Goal: Browse casually

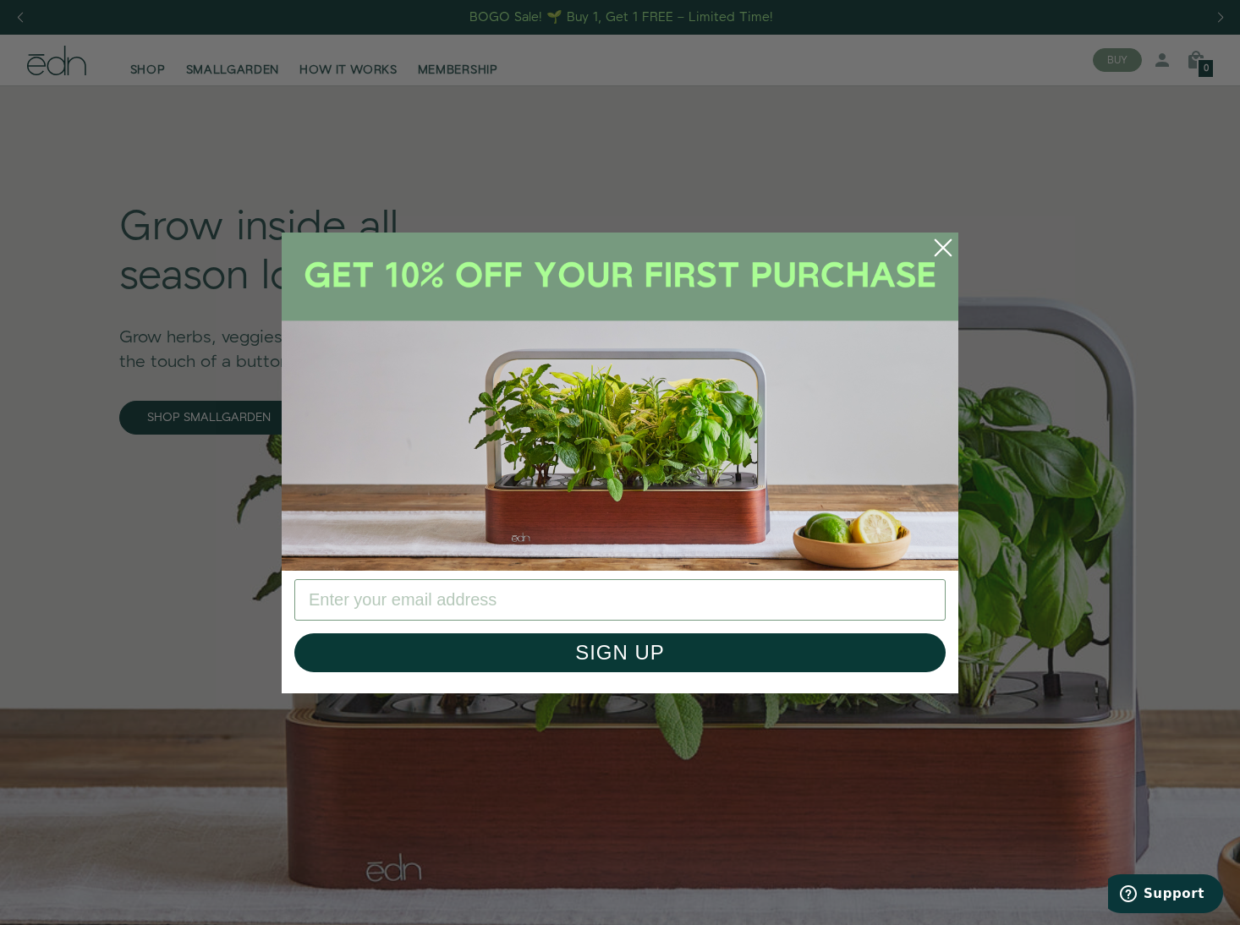
click at [944, 244] on circle "Close dialog" at bounding box center [942, 247] width 37 height 37
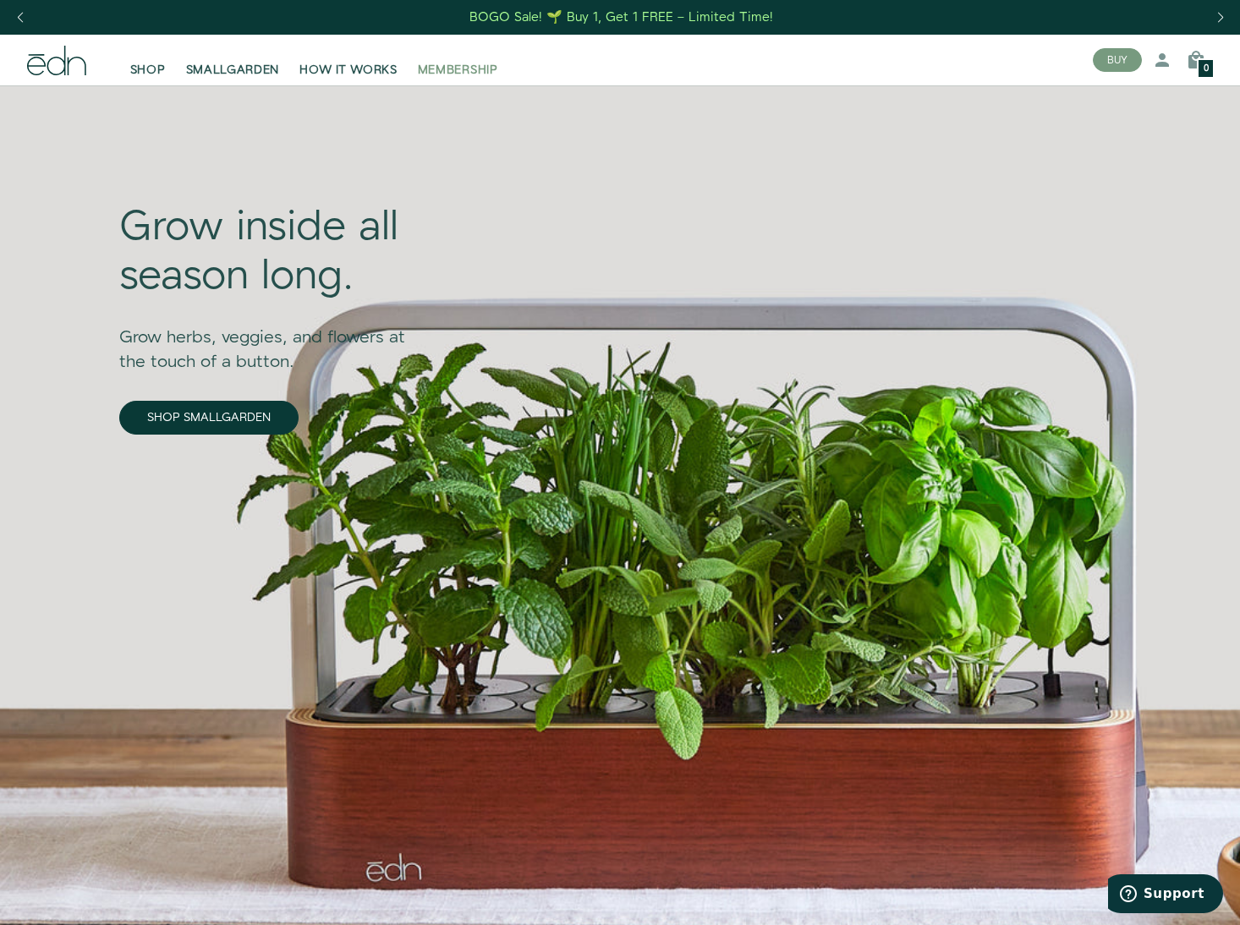
click at [465, 63] on span "MEMBERSHIP" at bounding box center [458, 70] width 80 height 17
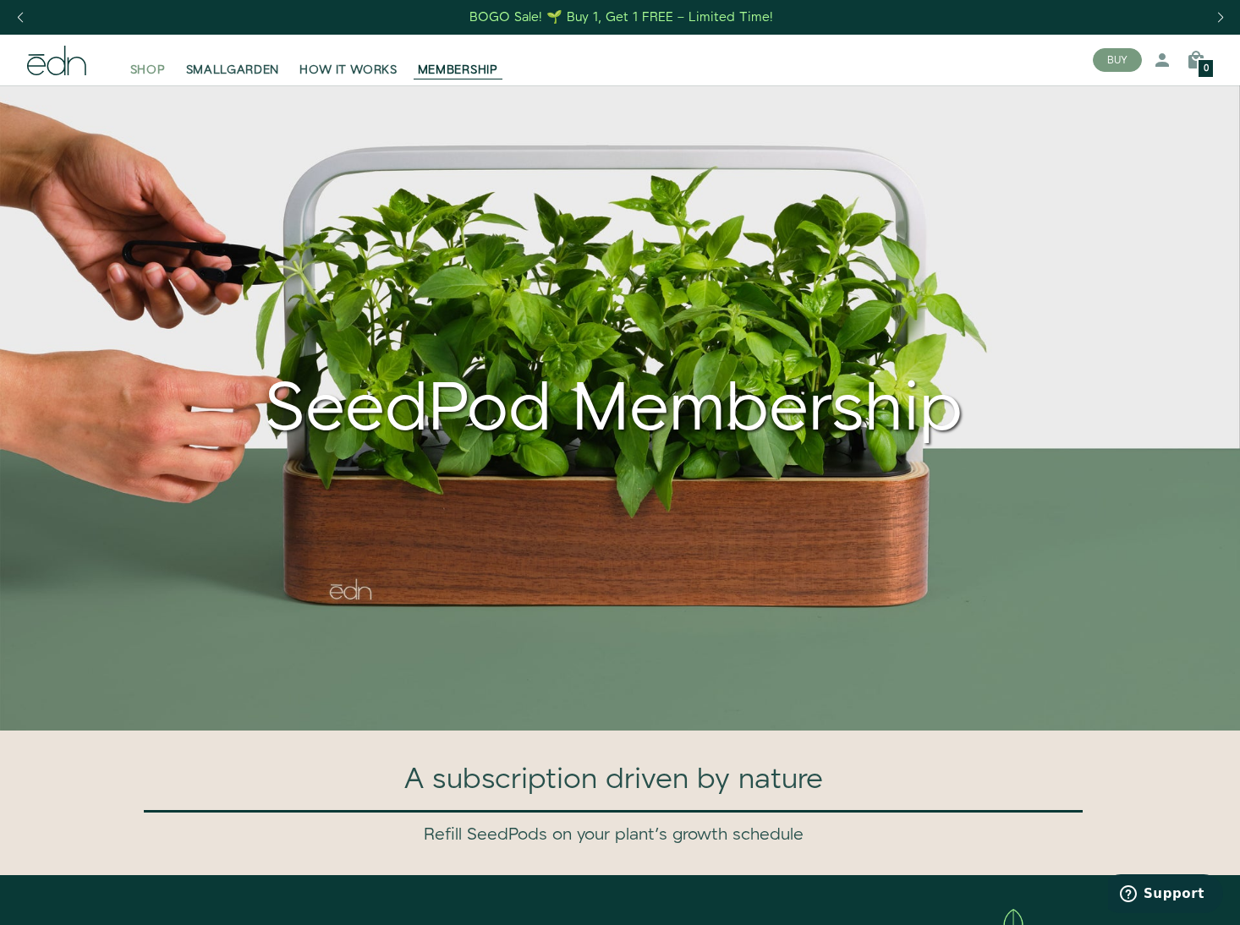
click at [145, 66] on span "SHOP" at bounding box center [148, 70] width 36 height 17
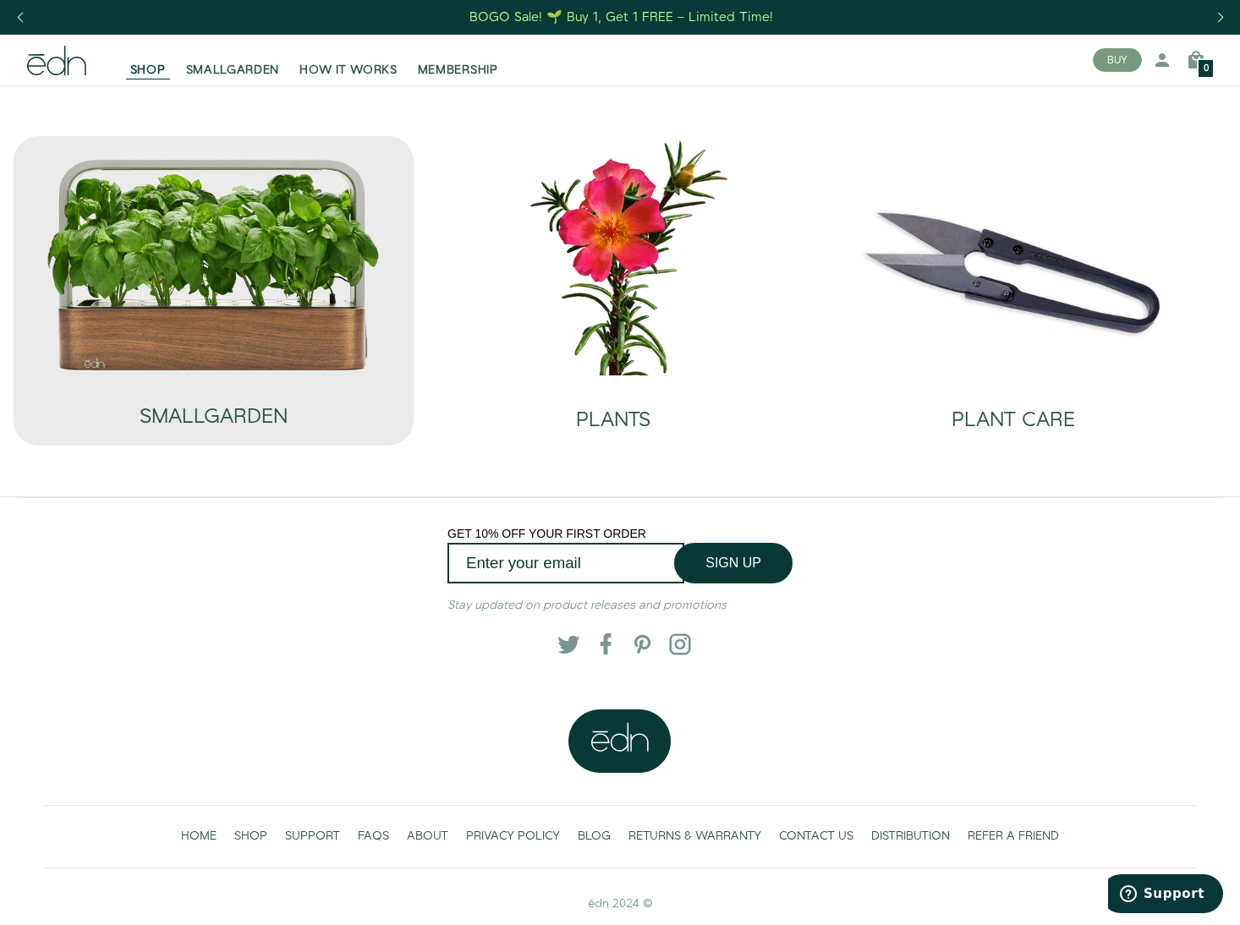
click at [222, 308] on img at bounding box center [214, 264] width 336 height 215
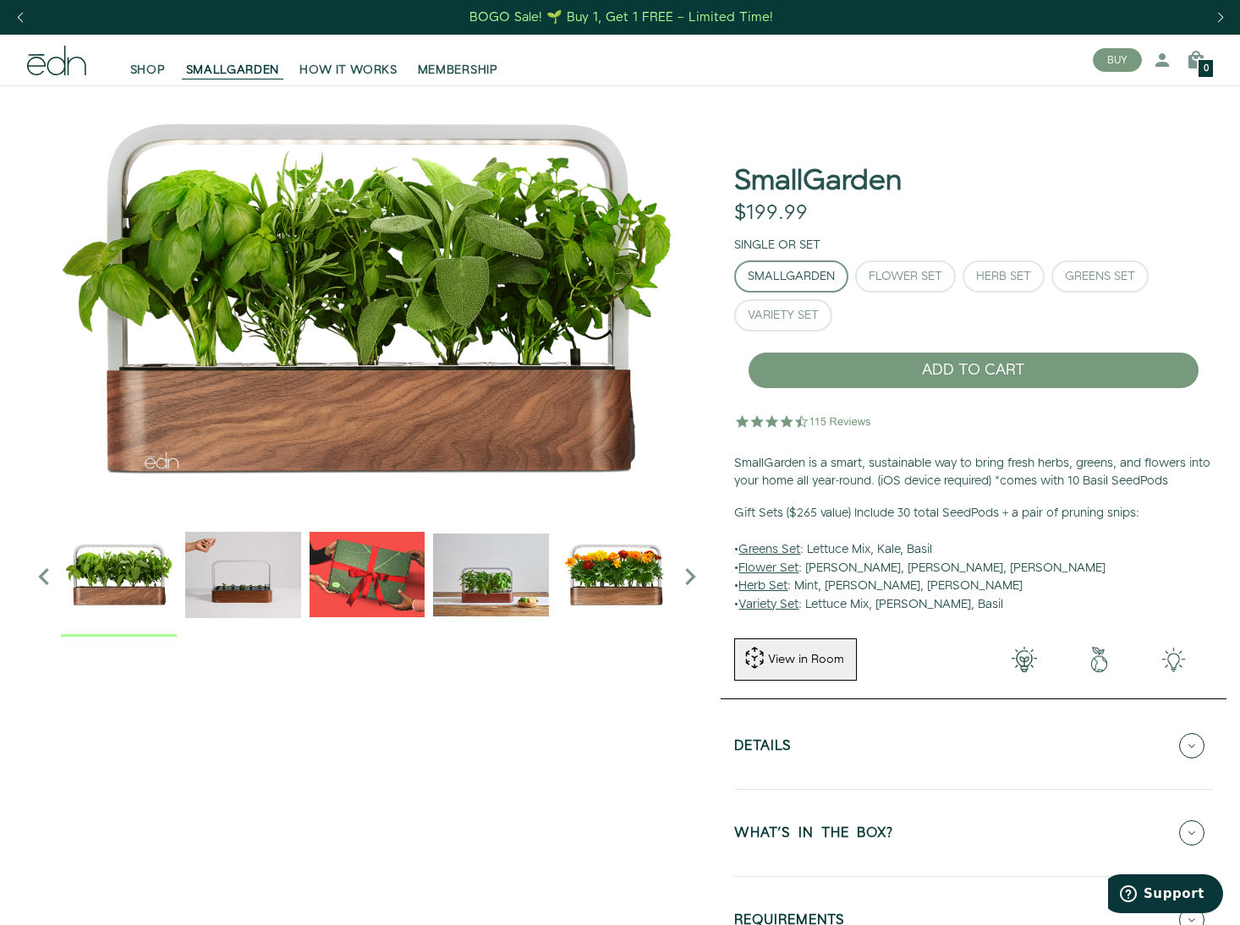
click at [249, 575] on img "2 / 6" at bounding box center [243, 575] width 116 height 116
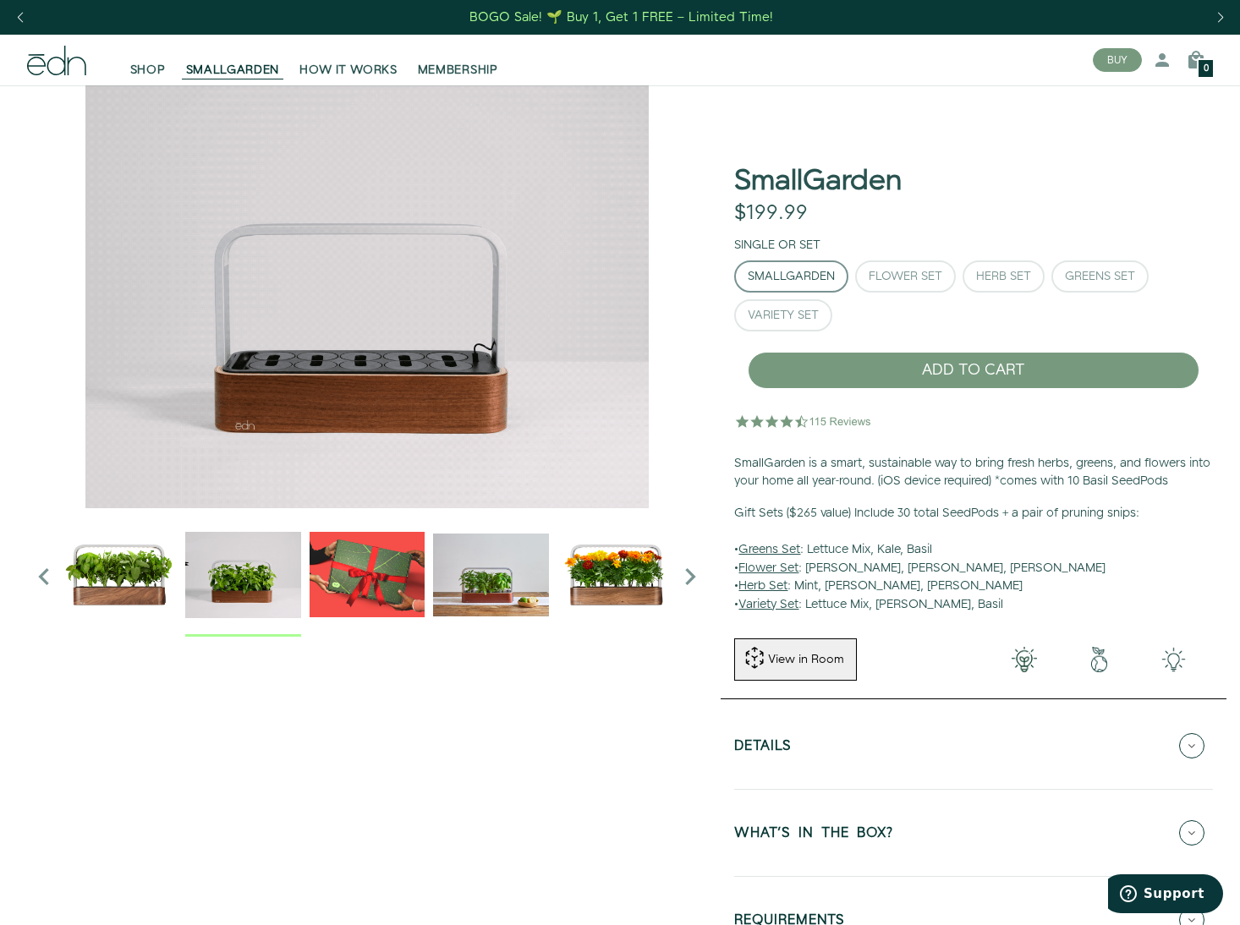
click at [361, 577] on img "3 / 6" at bounding box center [367, 575] width 116 height 116
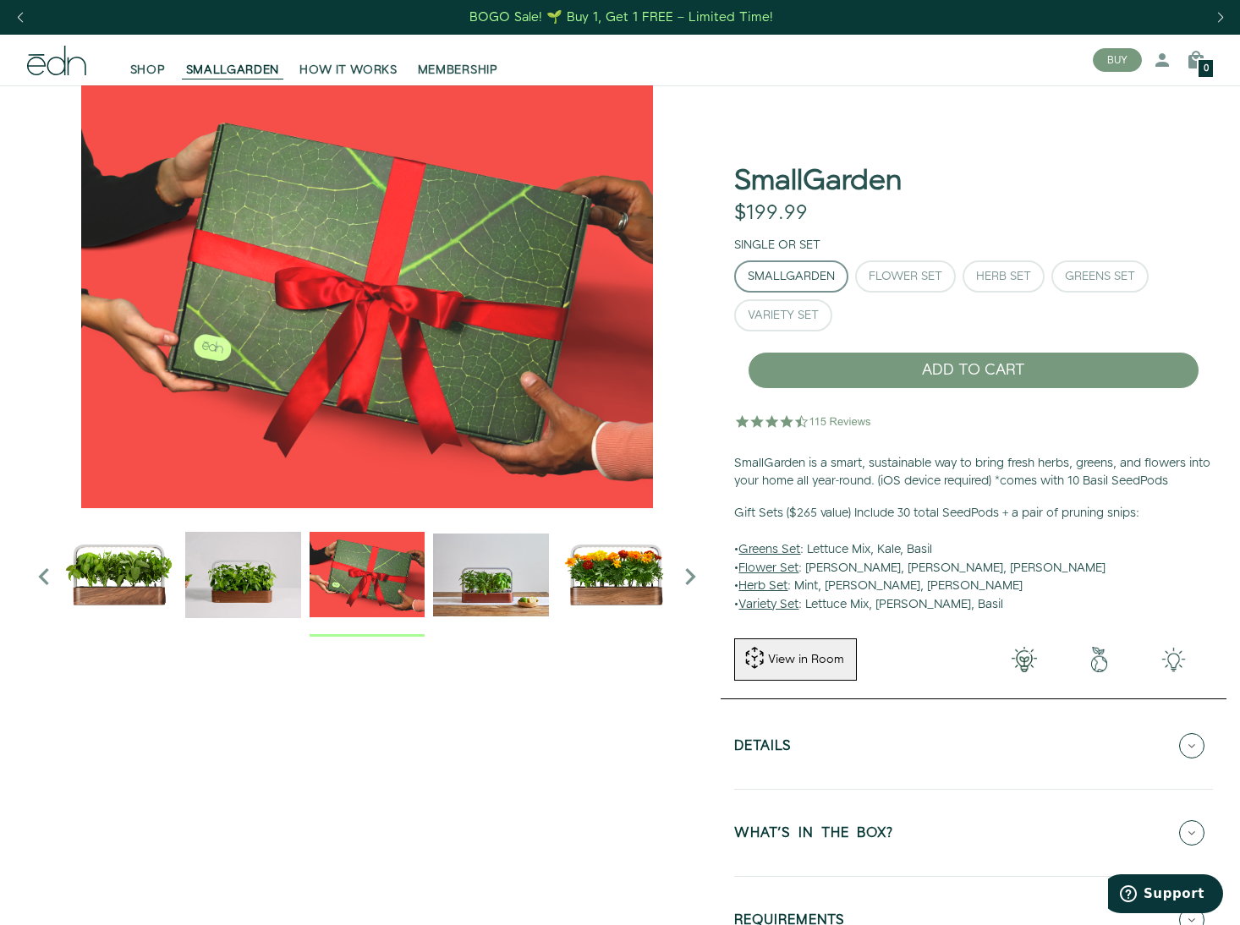
click at [467, 593] on img "4 / 6" at bounding box center [491, 575] width 116 height 116
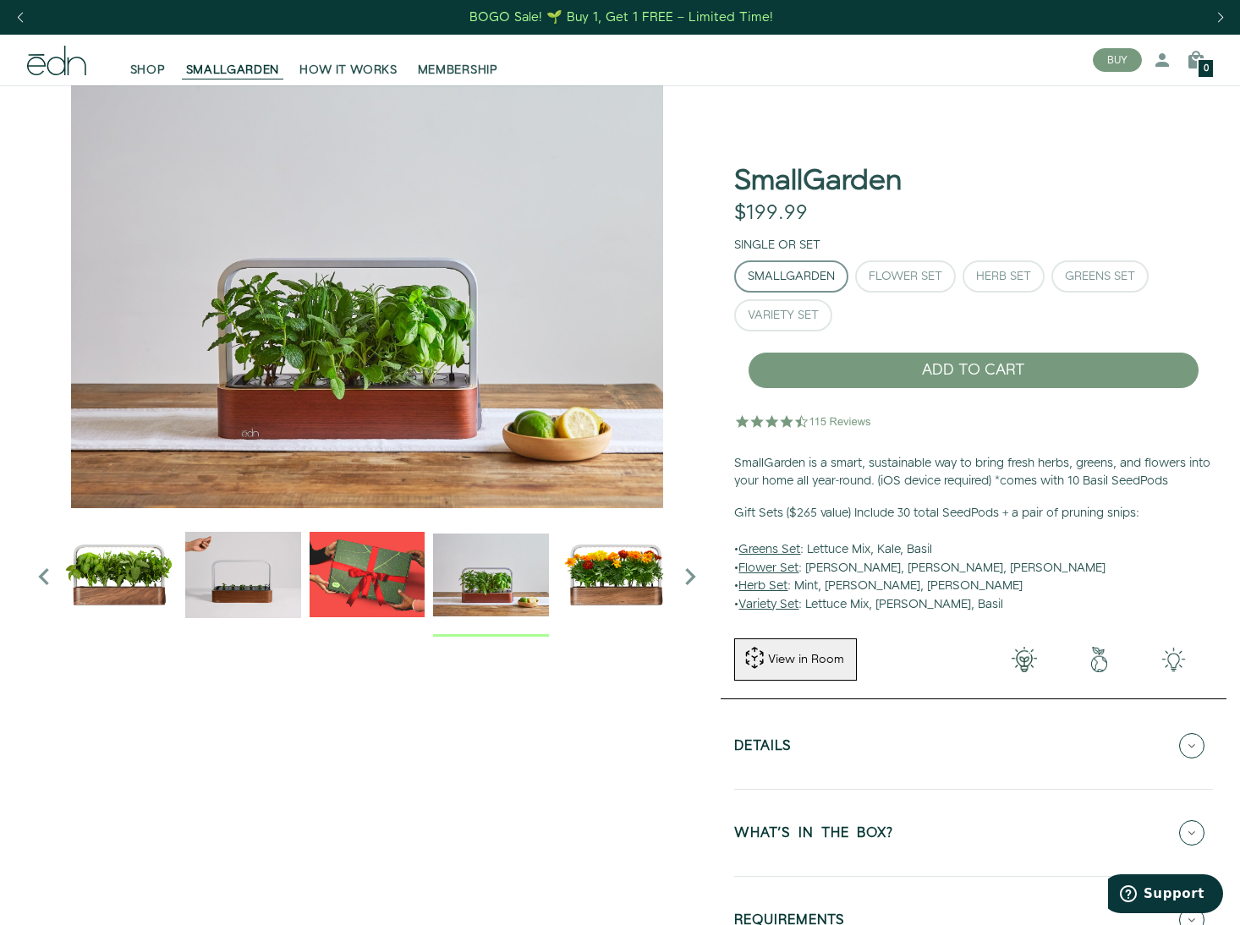
click at [616, 579] on img "5 / 6" at bounding box center [615, 575] width 116 height 116
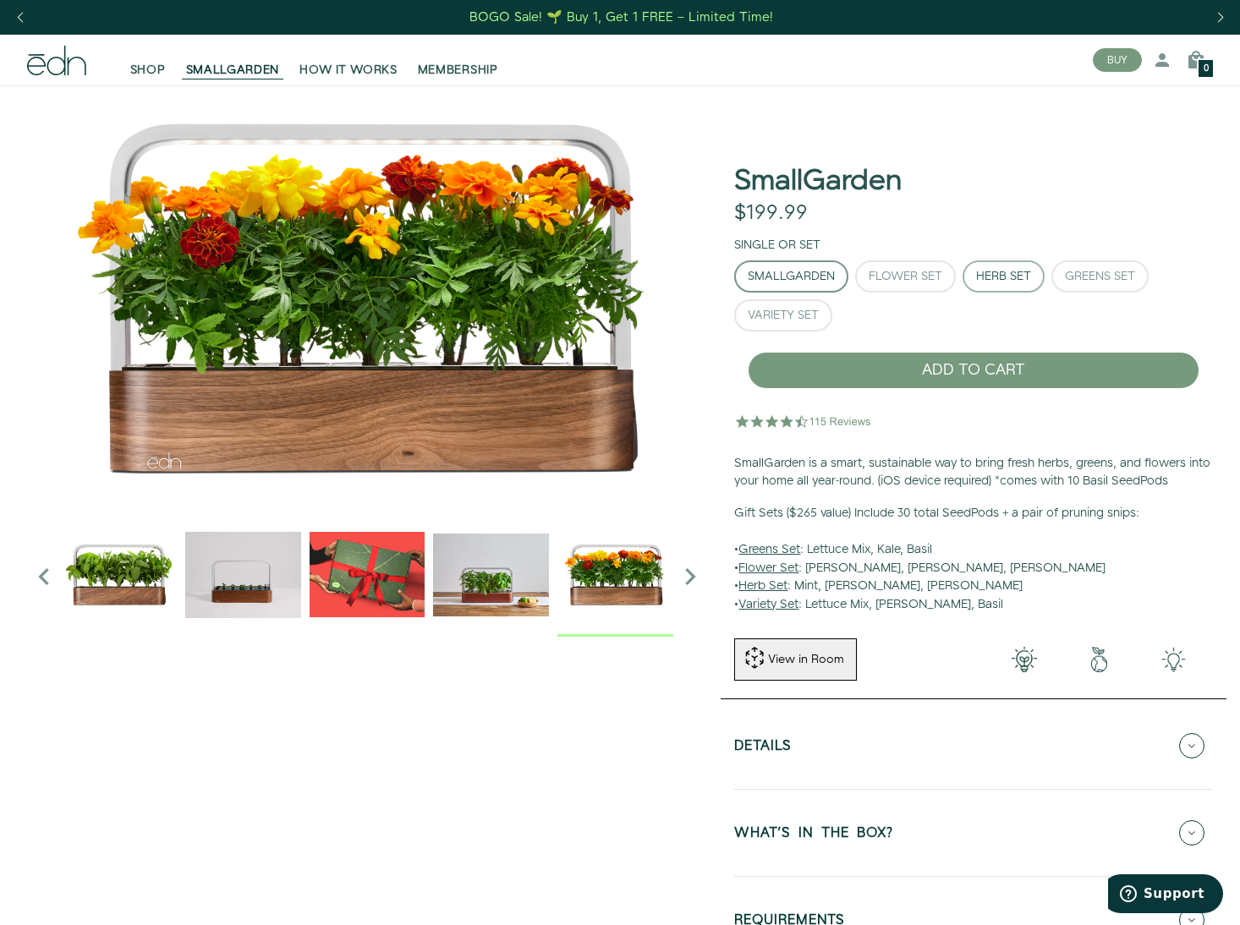
click at [992, 276] on div "Herb Set" at bounding box center [1003, 277] width 55 height 12
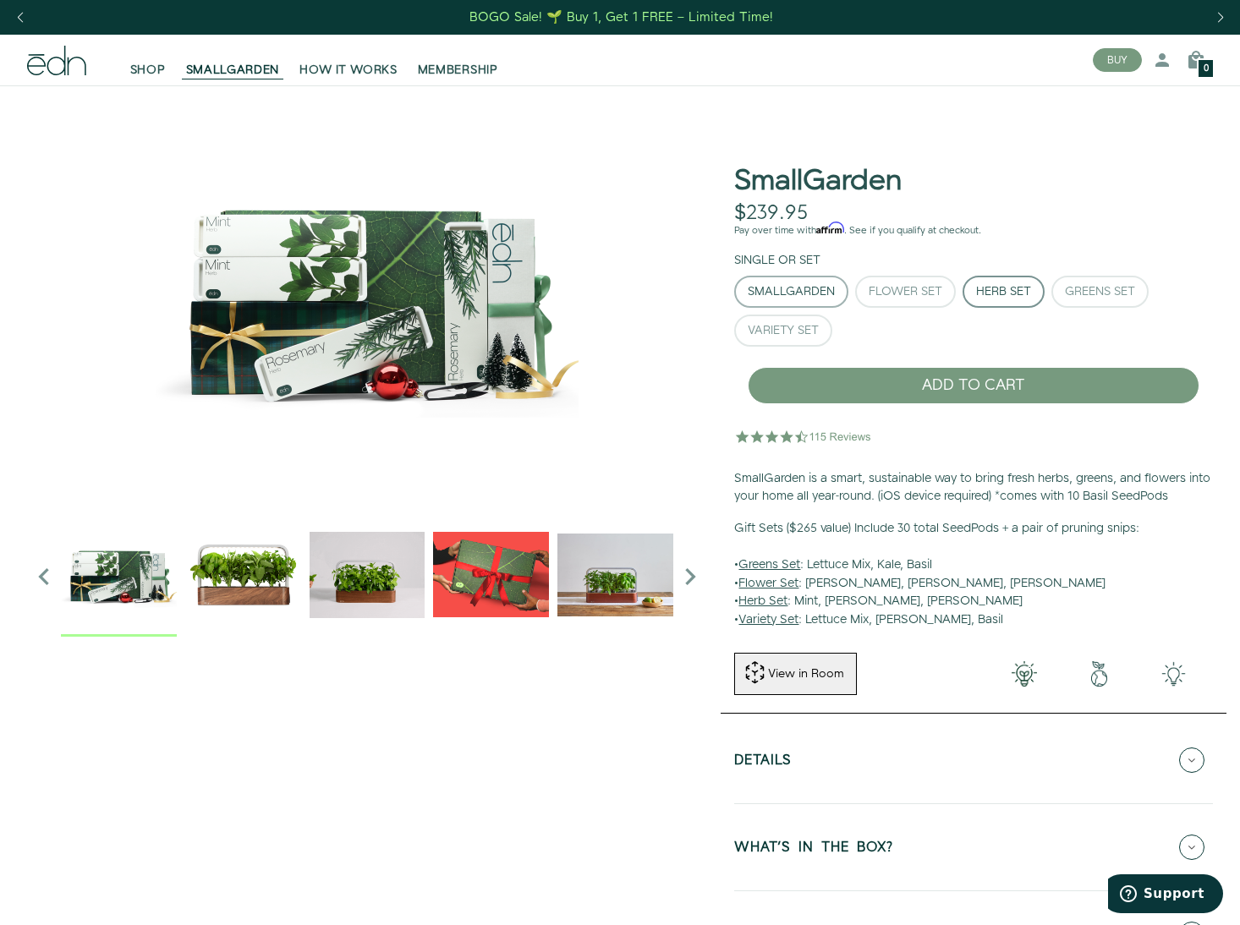
click at [798, 295] on div "SmallGarden" at bounding box center [791, 292] width 87 height 12
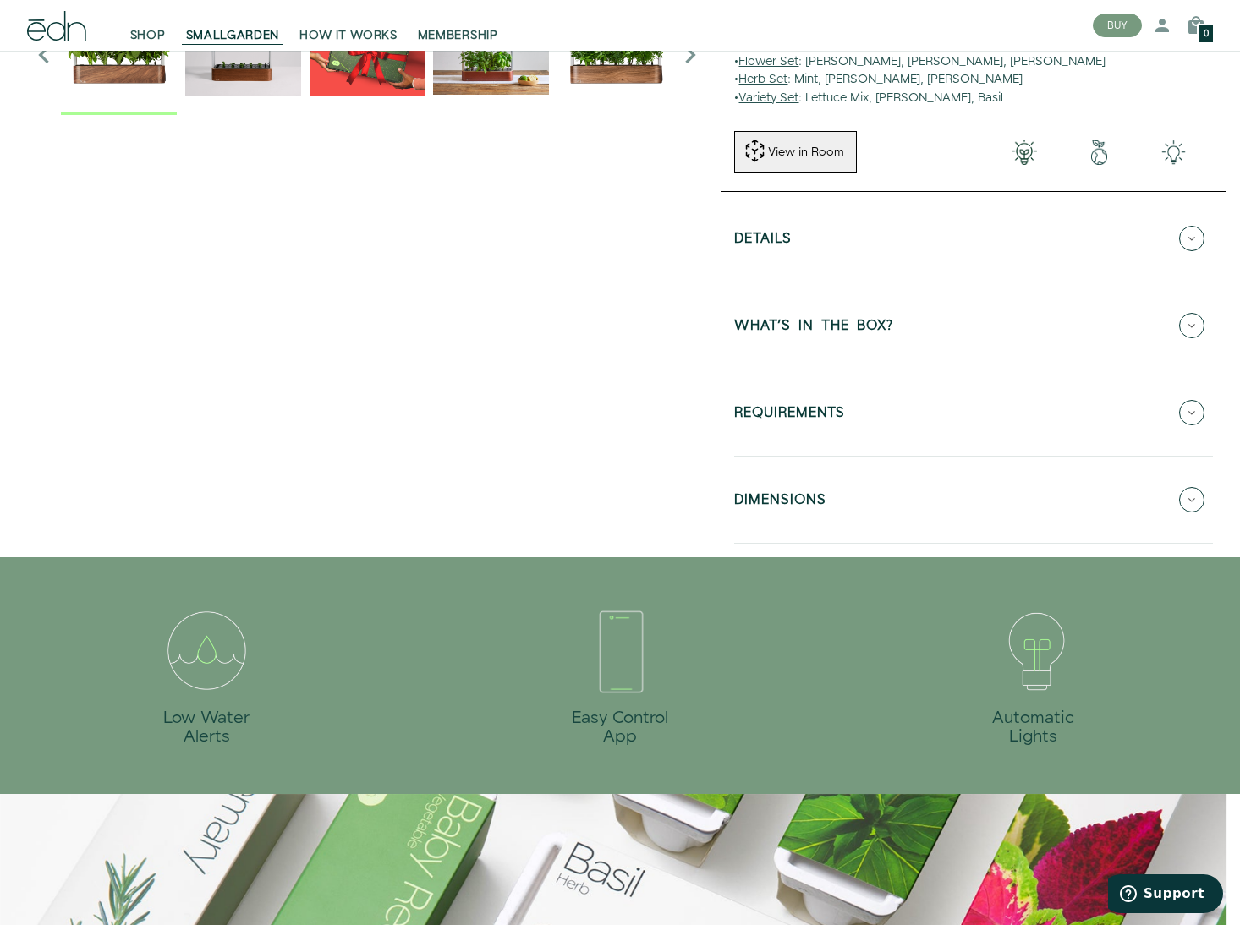
scroll to position [515, 0]
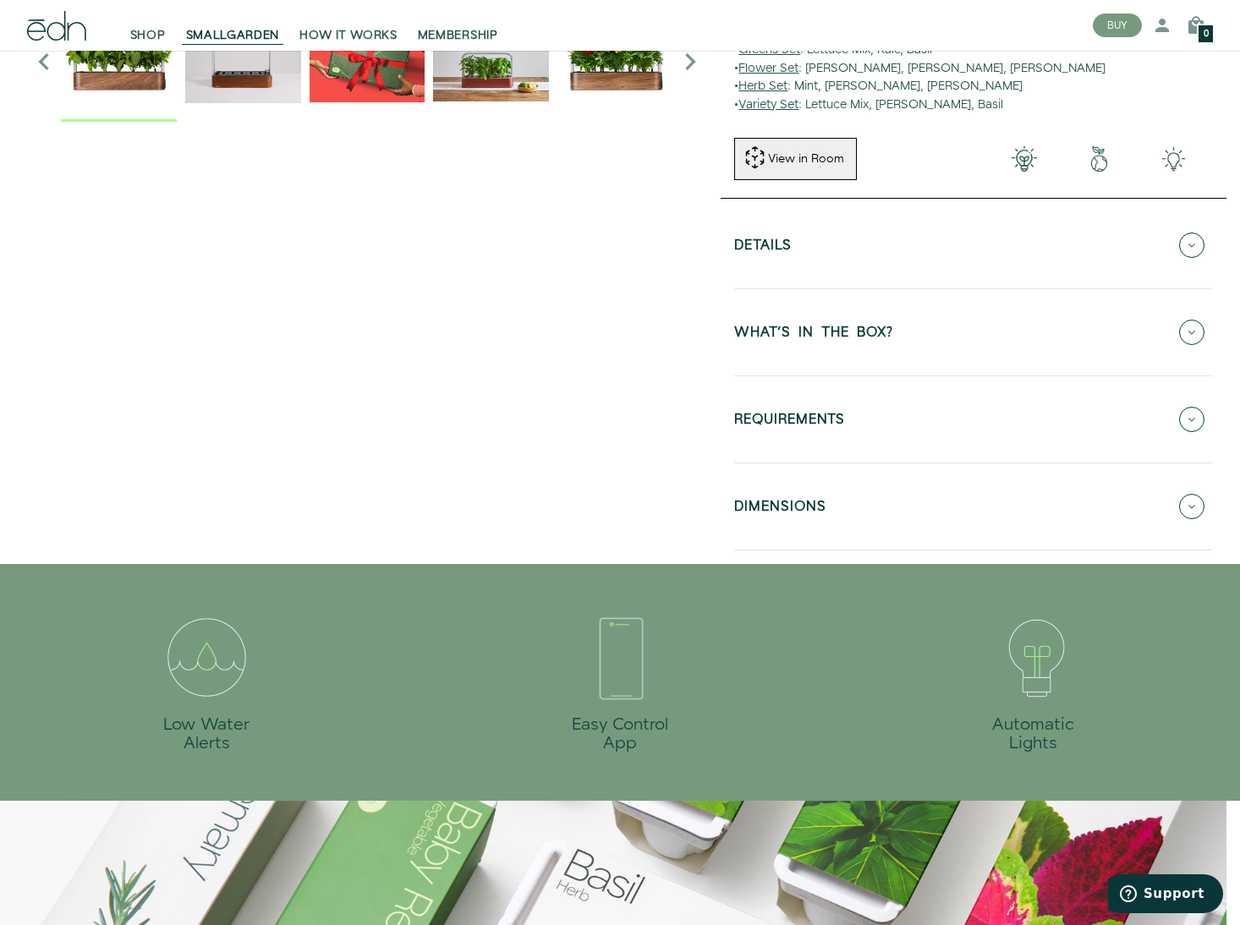
click at [820, 413] on h5 "REQUIREMENTS" at bounding box center [789, 422] width 111 height 19
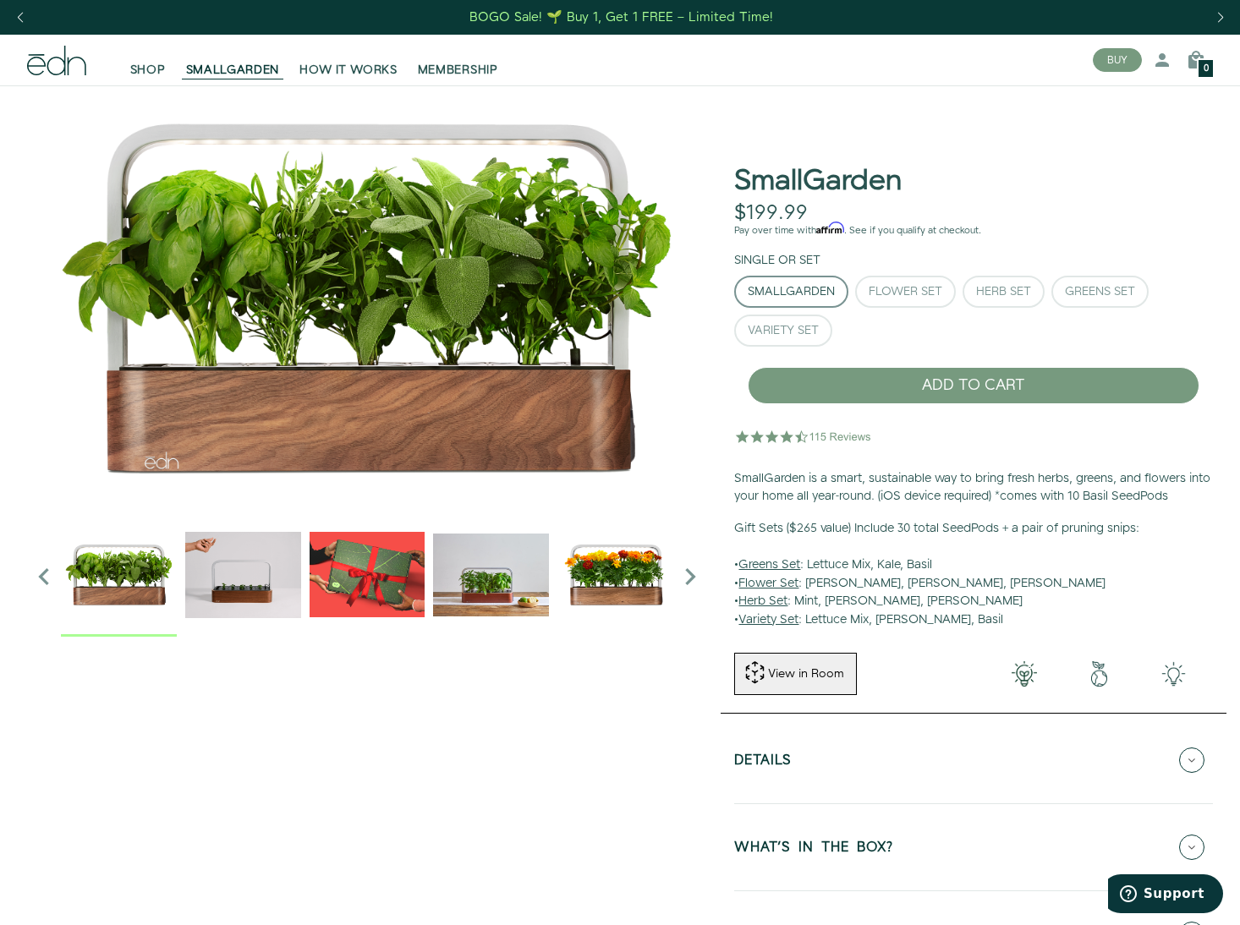
scroll to position [0, 0]
click at [385, 68] on span "HOW IT WORKS" at bounding box center [347, 70] width 97 height 17
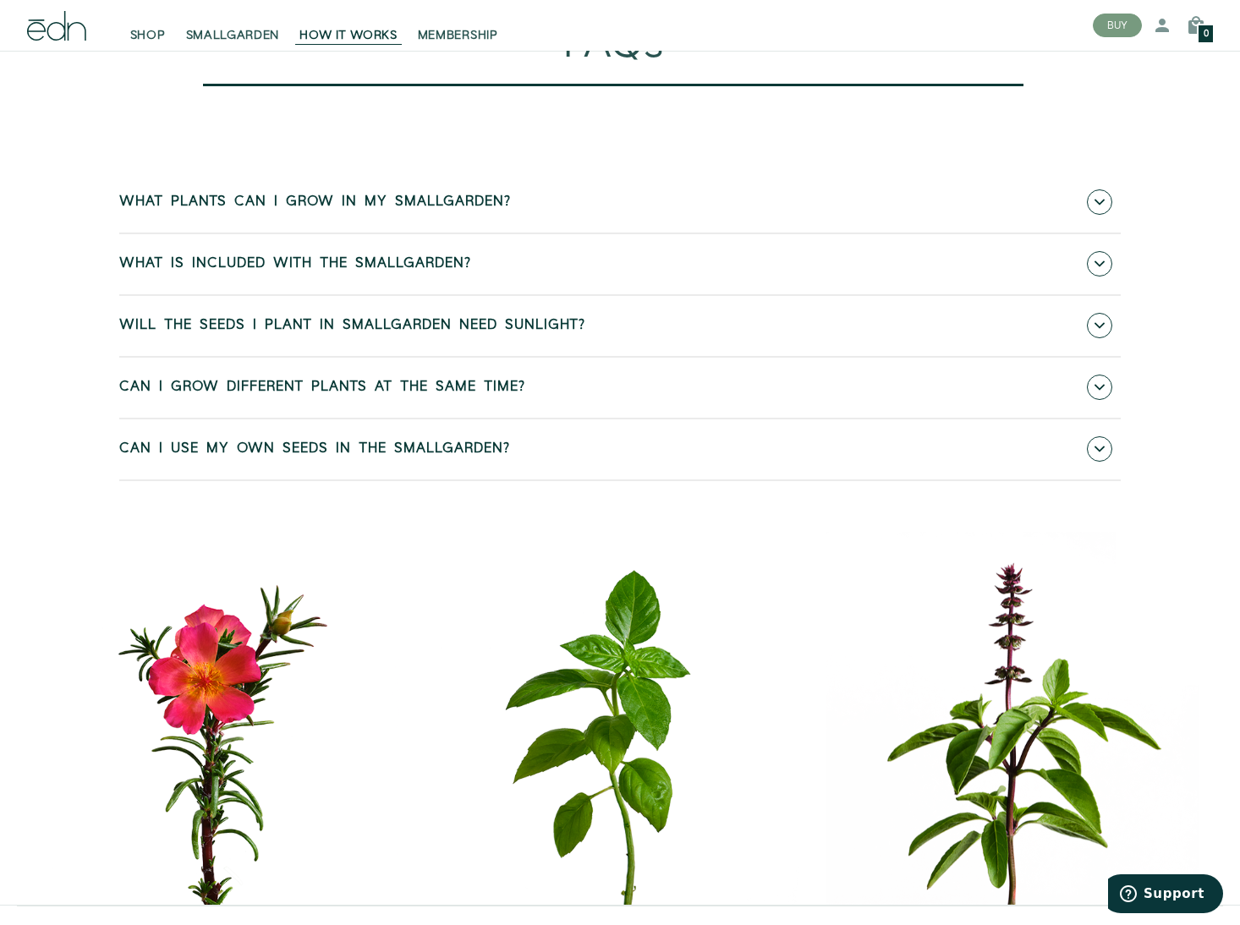
scroll to position [6921, 0]
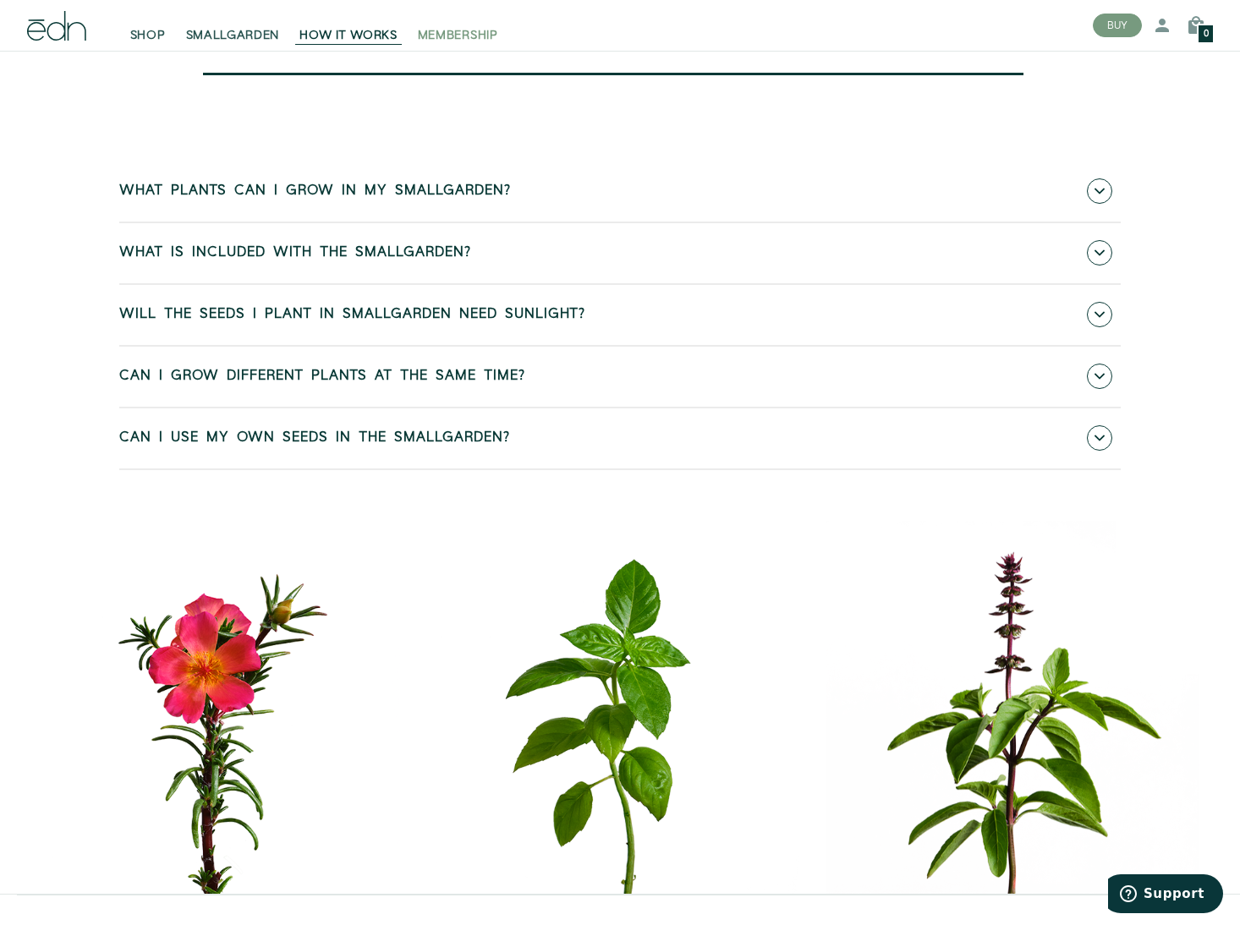
click at [468, 36] on span "MEMBERSHIP" at bounding box center [458, 35] width 80 height 17
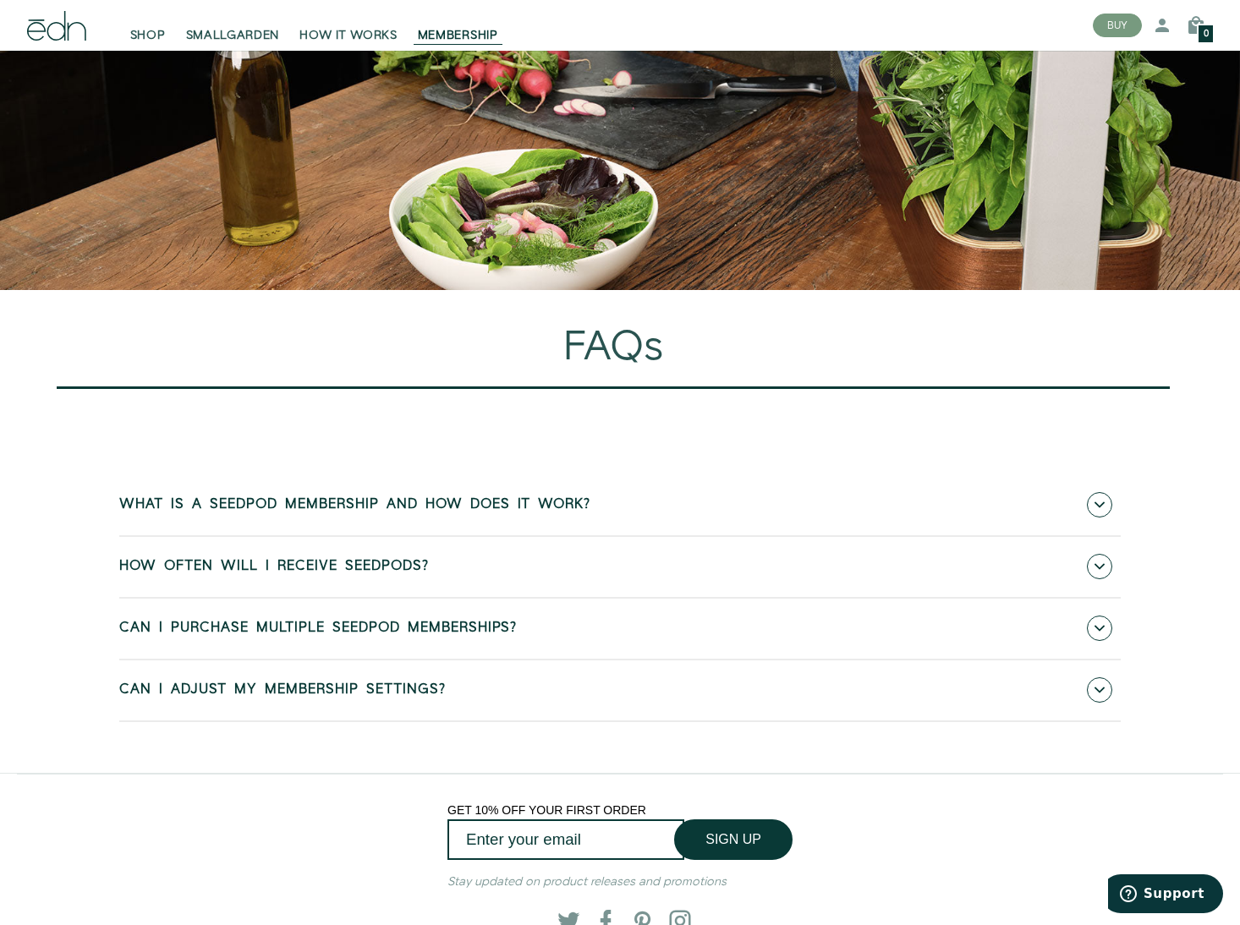
scroll to position [5123, 0]
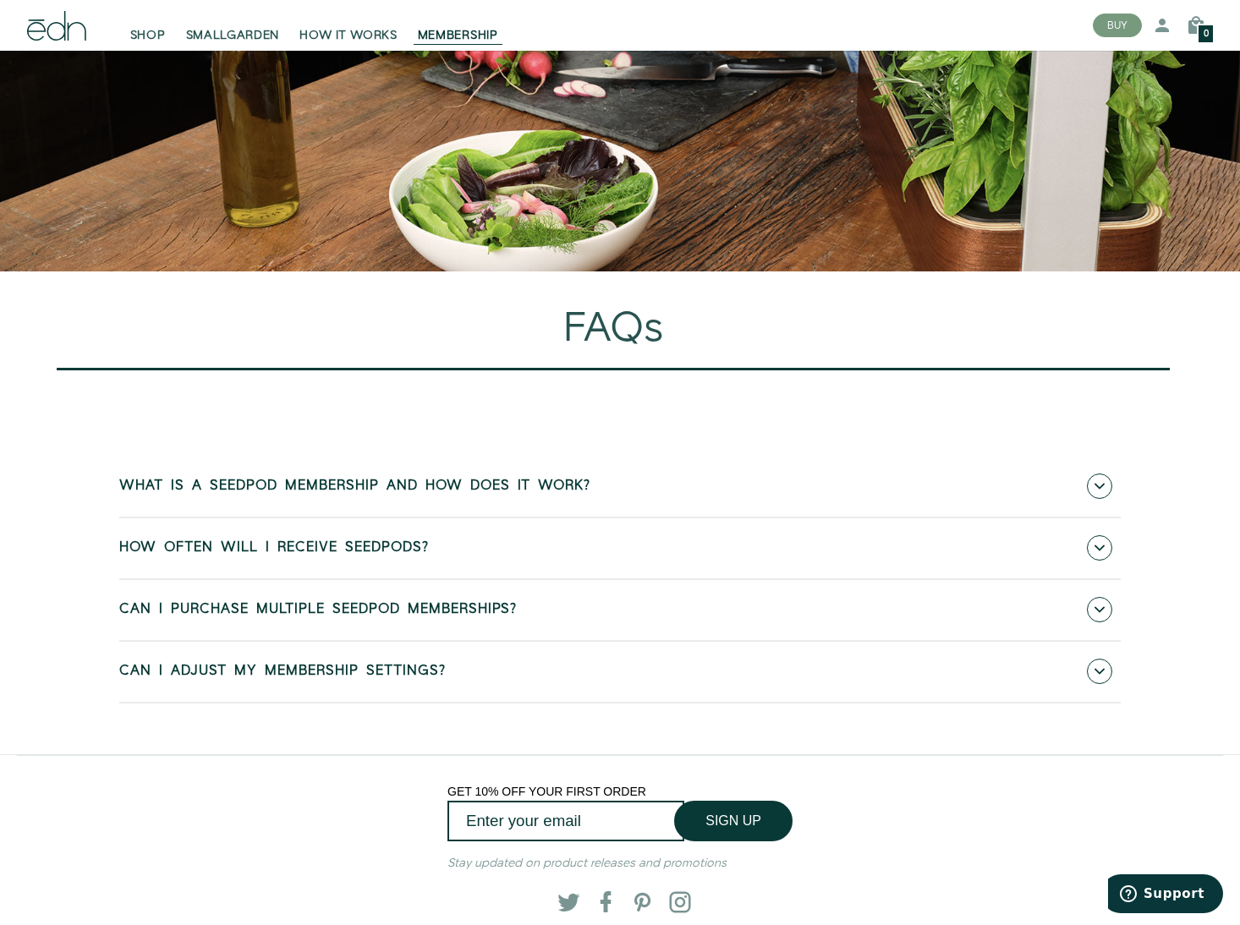
click at [1087, 499] on span at bounding box center [1099, 486] width 25 height 25
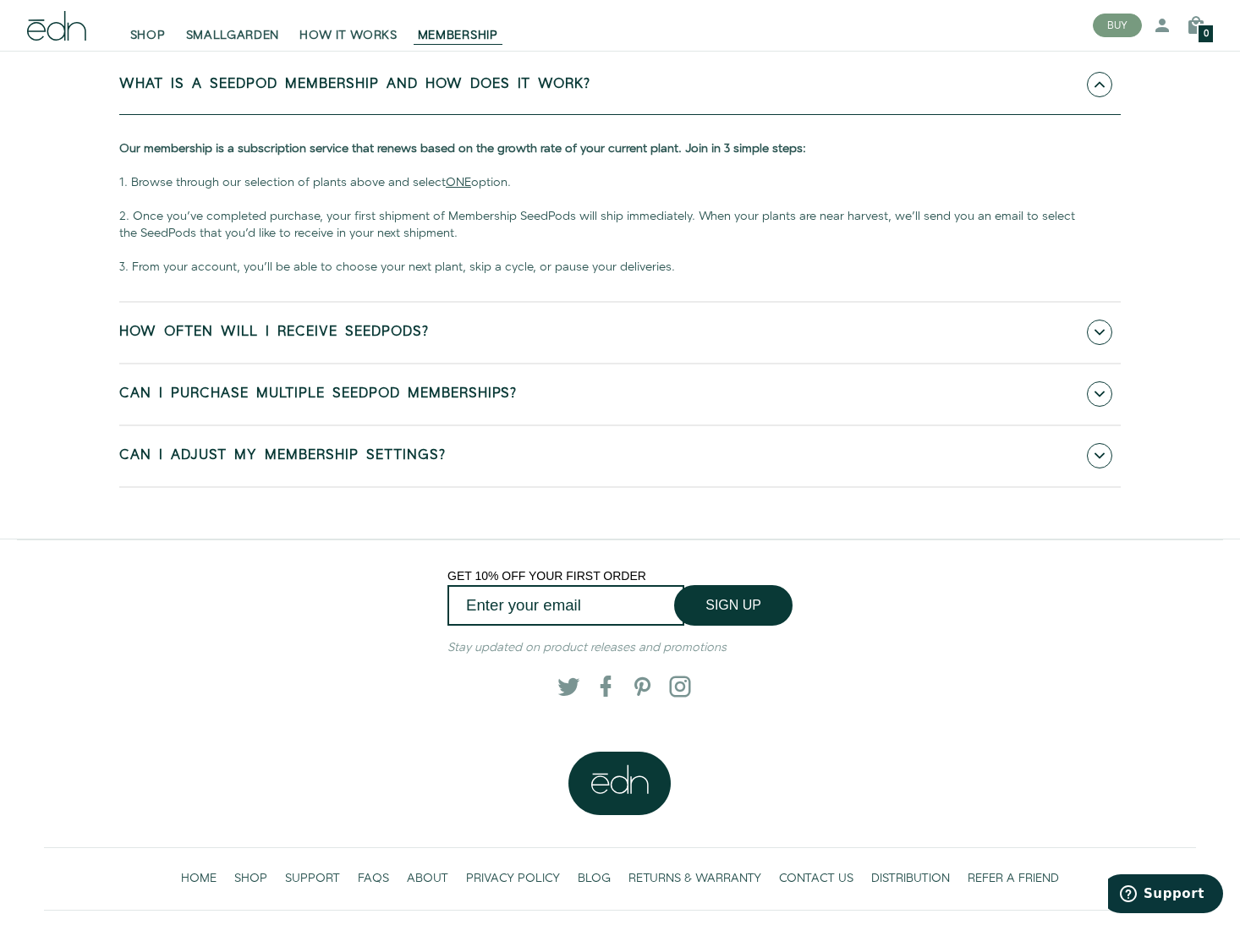
scroll to position [5528, 0]
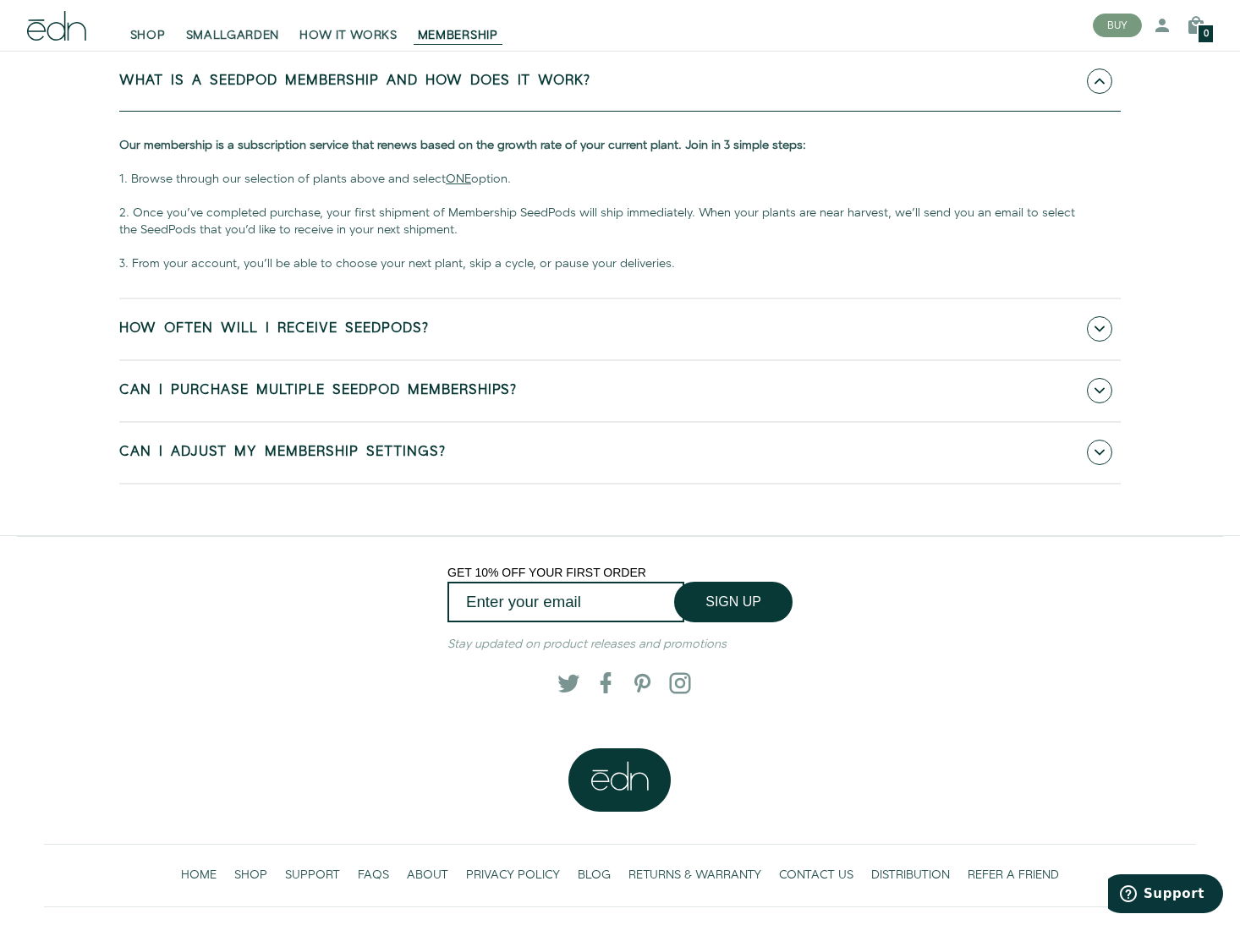
click at [1086, 348] on link "How often will i receive Seedpods?" at bounding box center [619, 329] width 1001 height 60
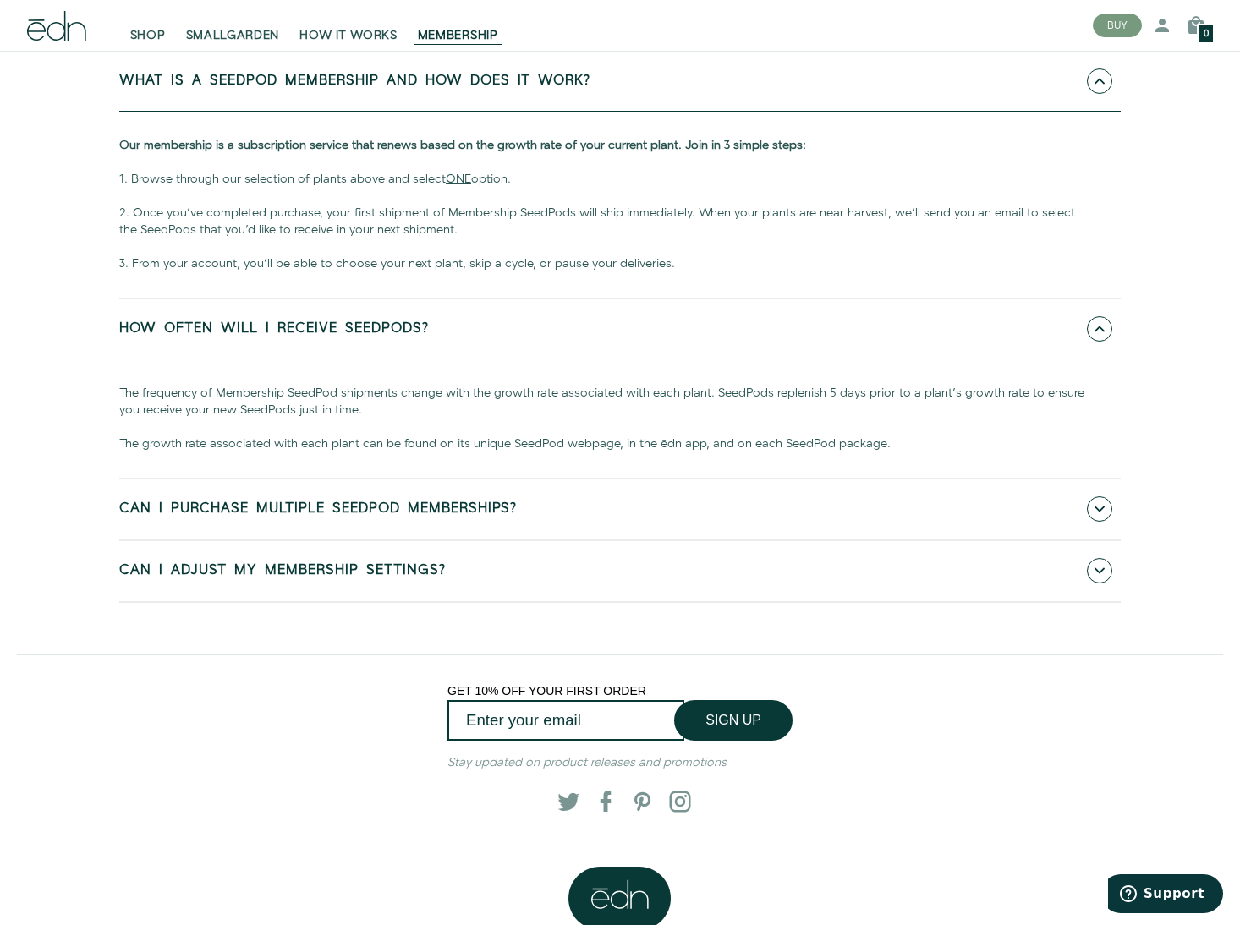
click at [1093, 522] on span at bounding box center [1099, 508] width 25 height 25
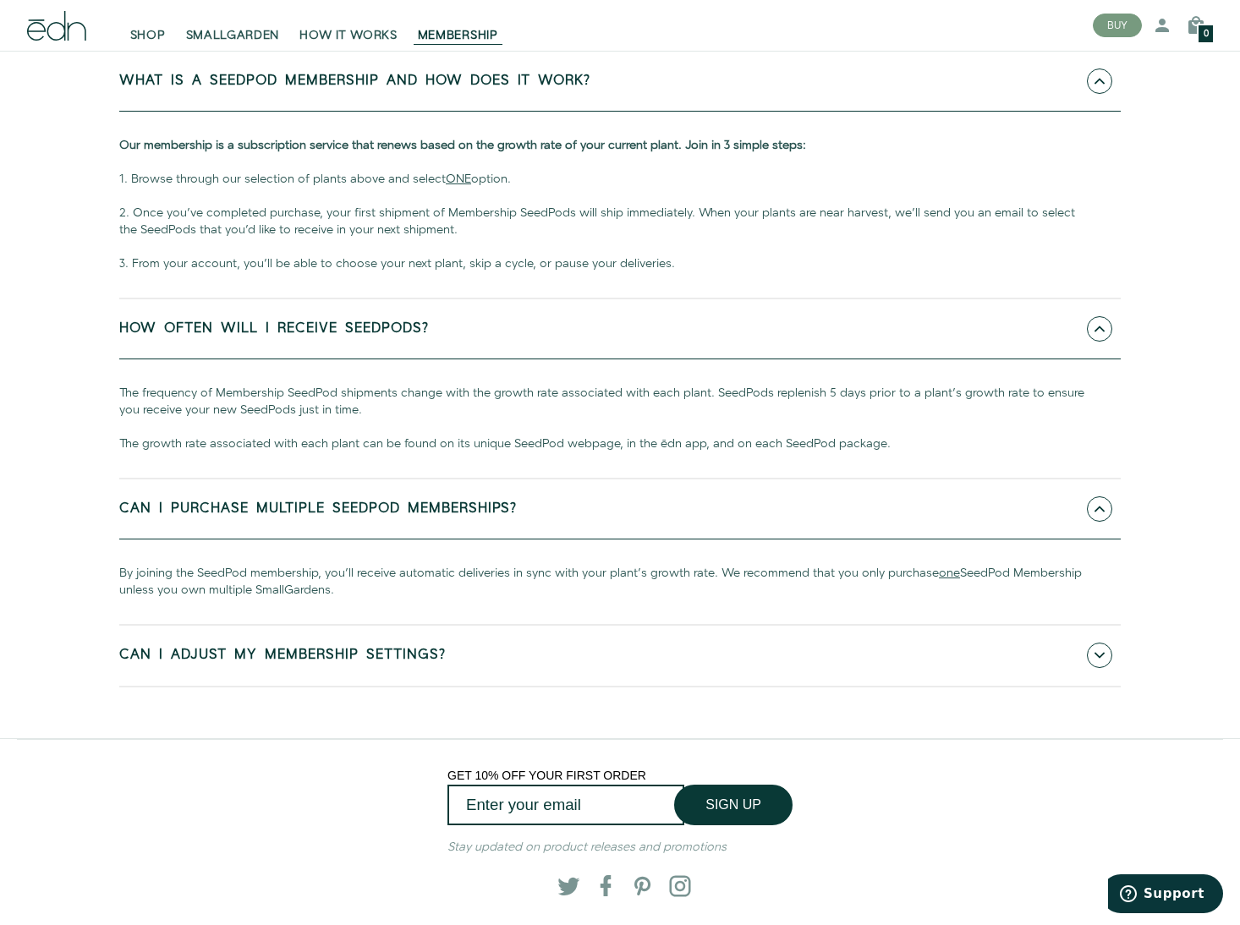
click at [1100, 668] on span at bounding box center [1099, 655] width 25 height 25
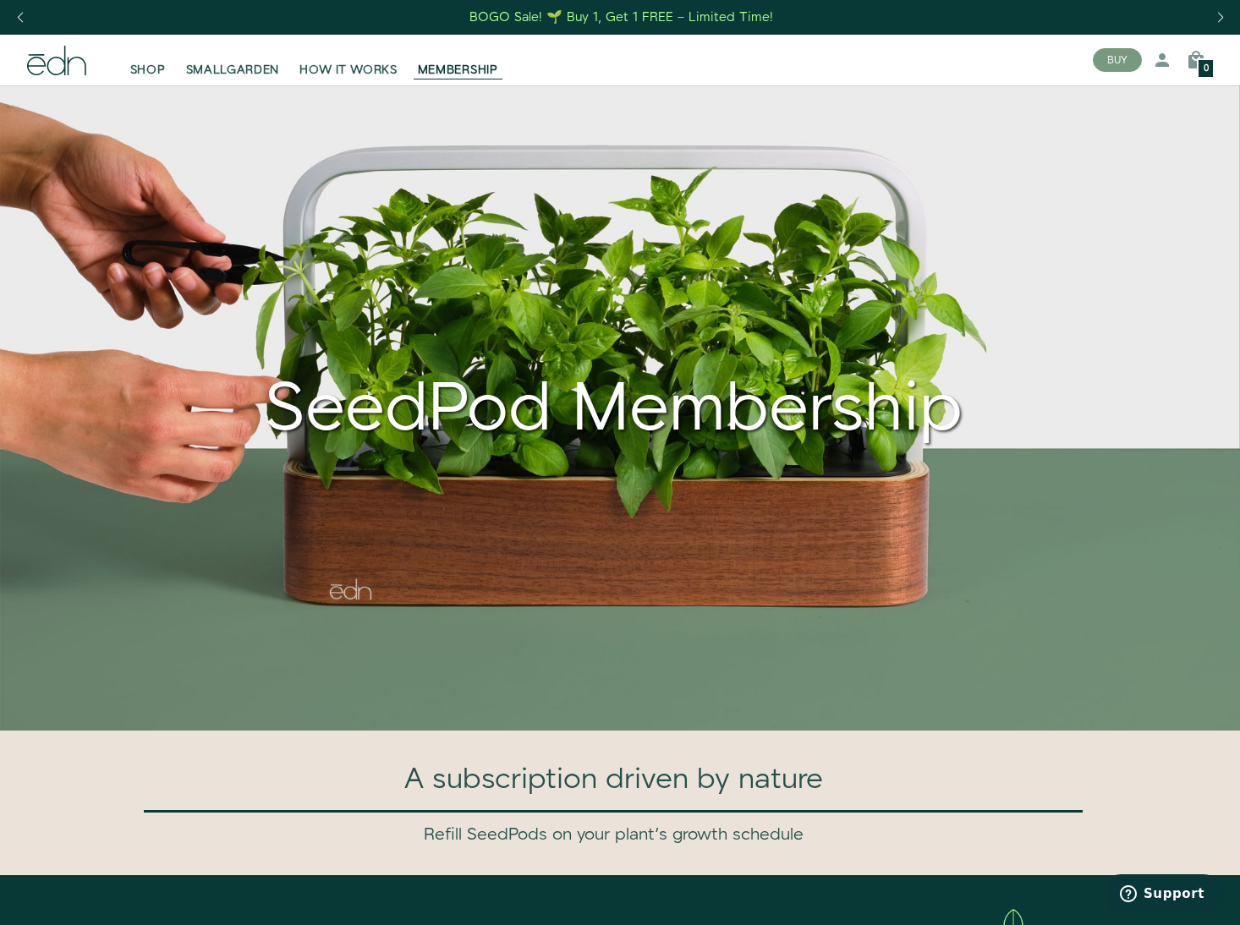
scroll to position [0, 0]
click at [155, 66] on span "SHOP" at bounding box center [148, 70] width 36 height 17
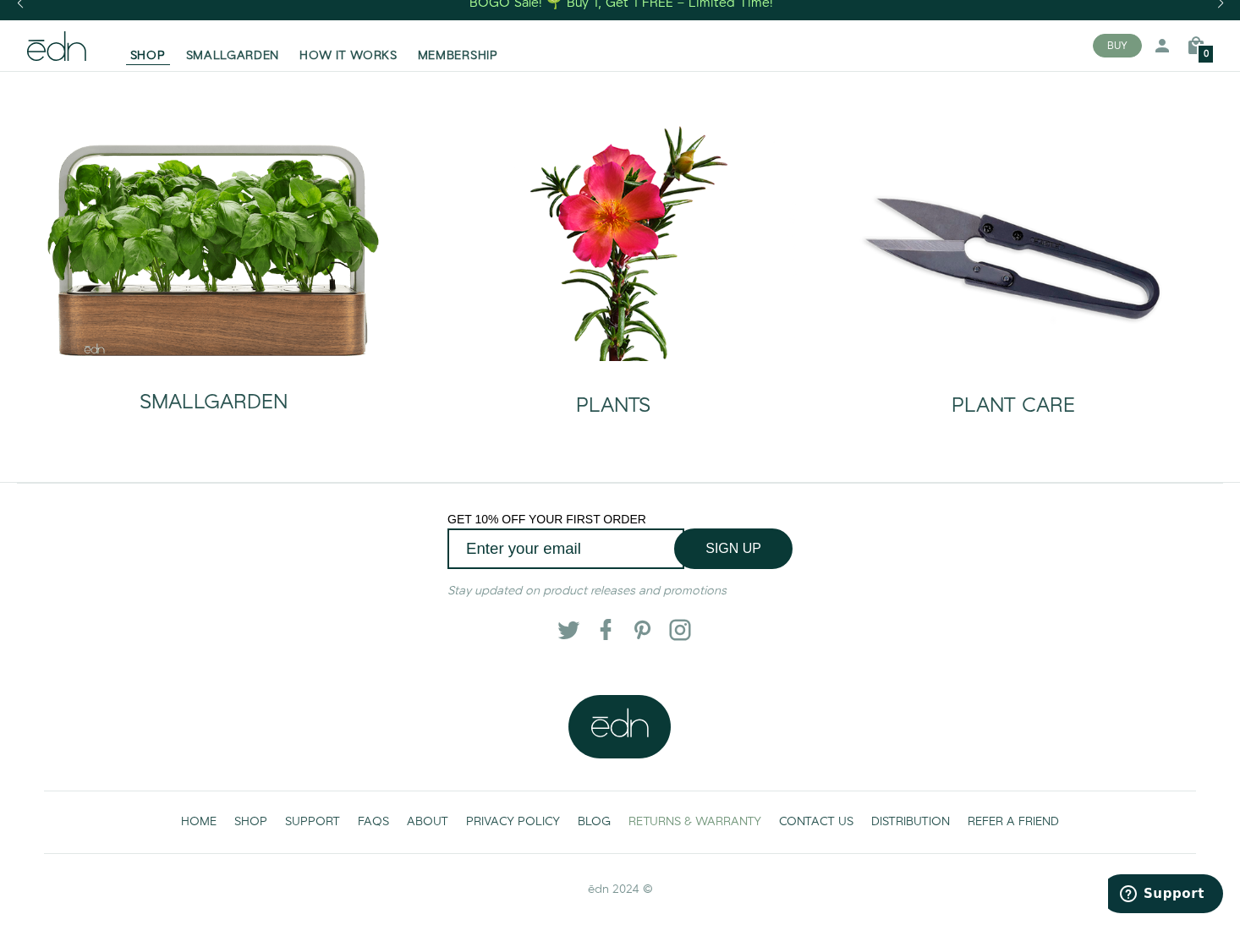
scroll to position [14, 0]
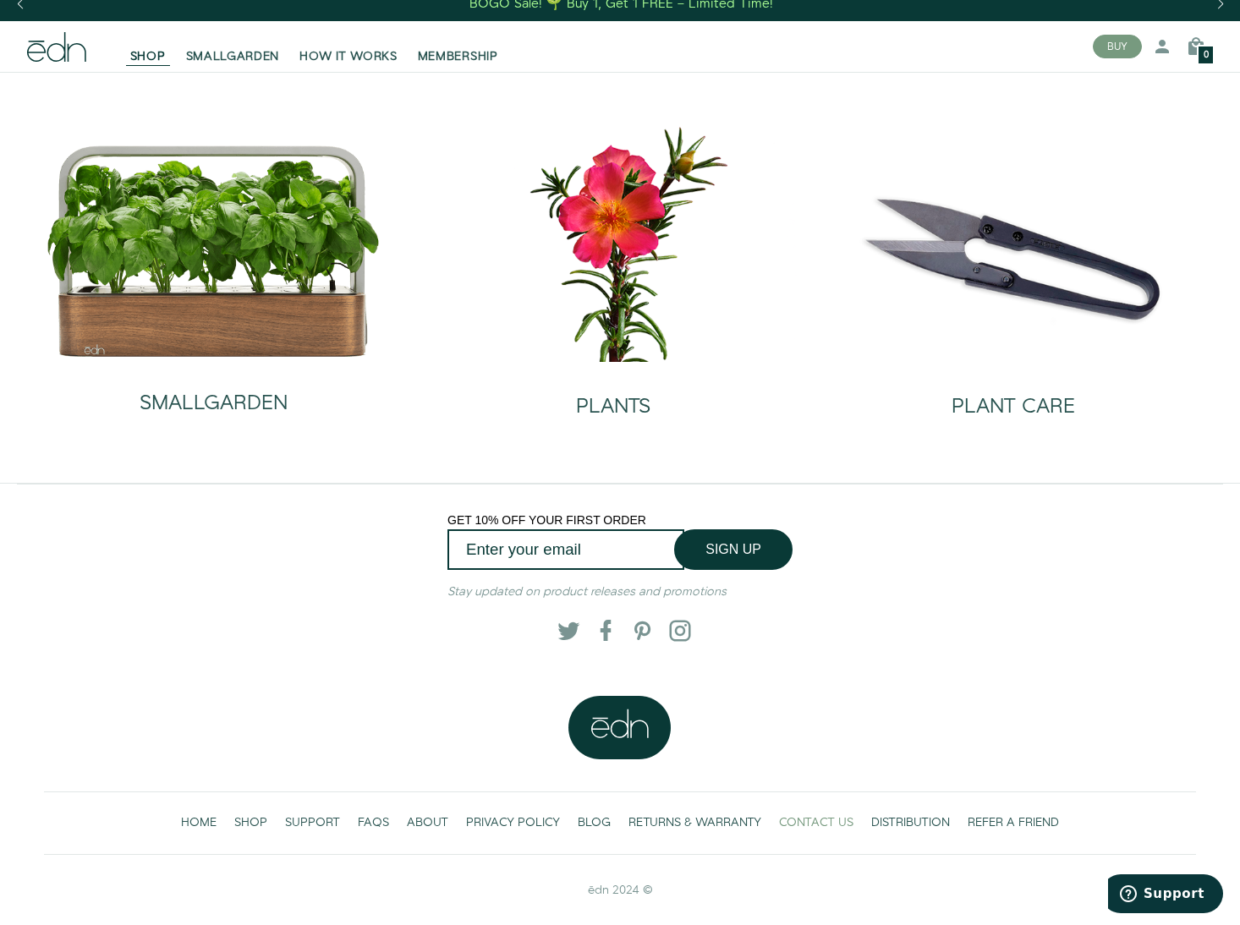
click at [829, 816] on span "CONTACT US" at bounding box center [816, 822] width 74 height 17
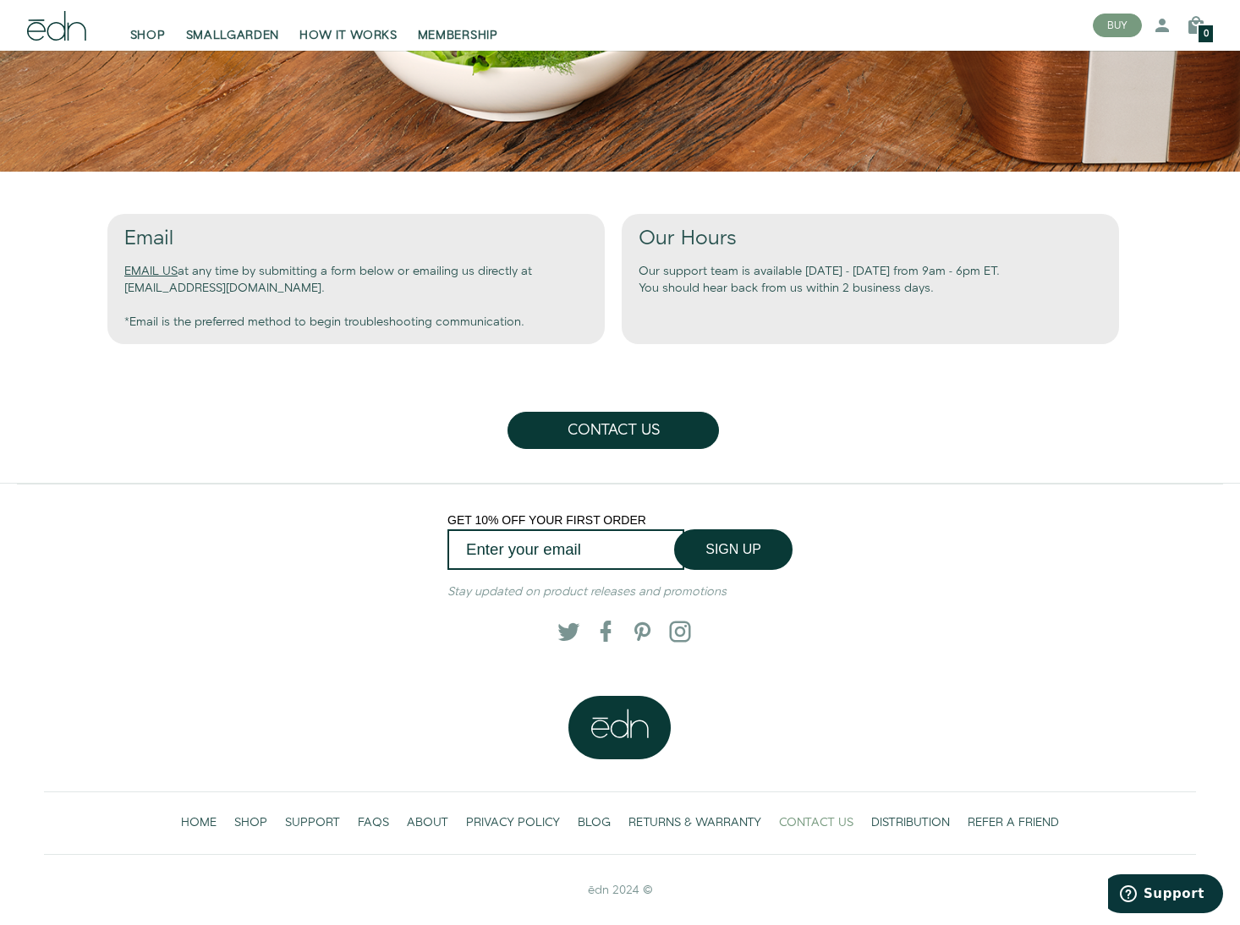
scroll to position [639, 0]
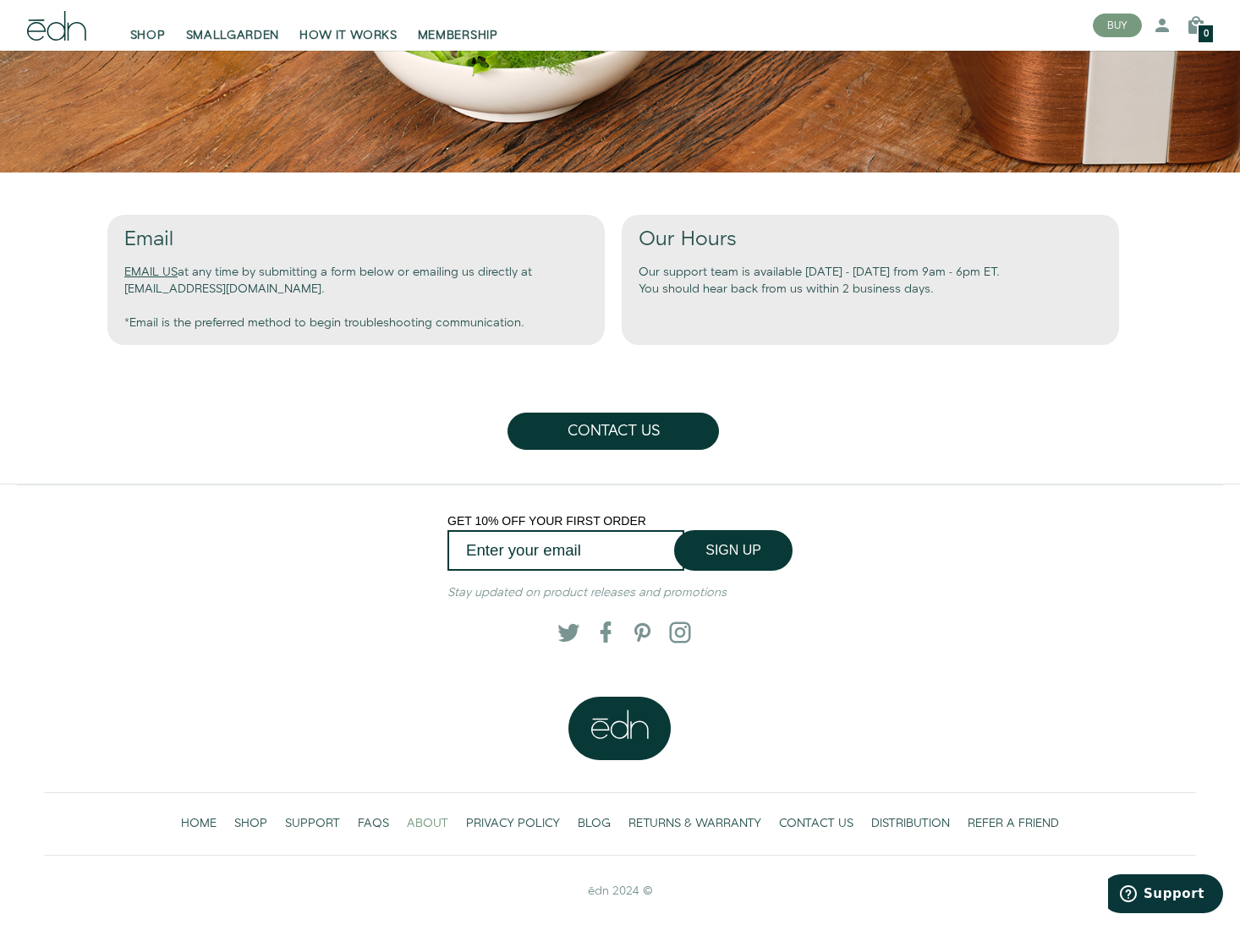
click at [422, 821] on span "ABOUT" at bounding box center [427, 823] width 41 height 17
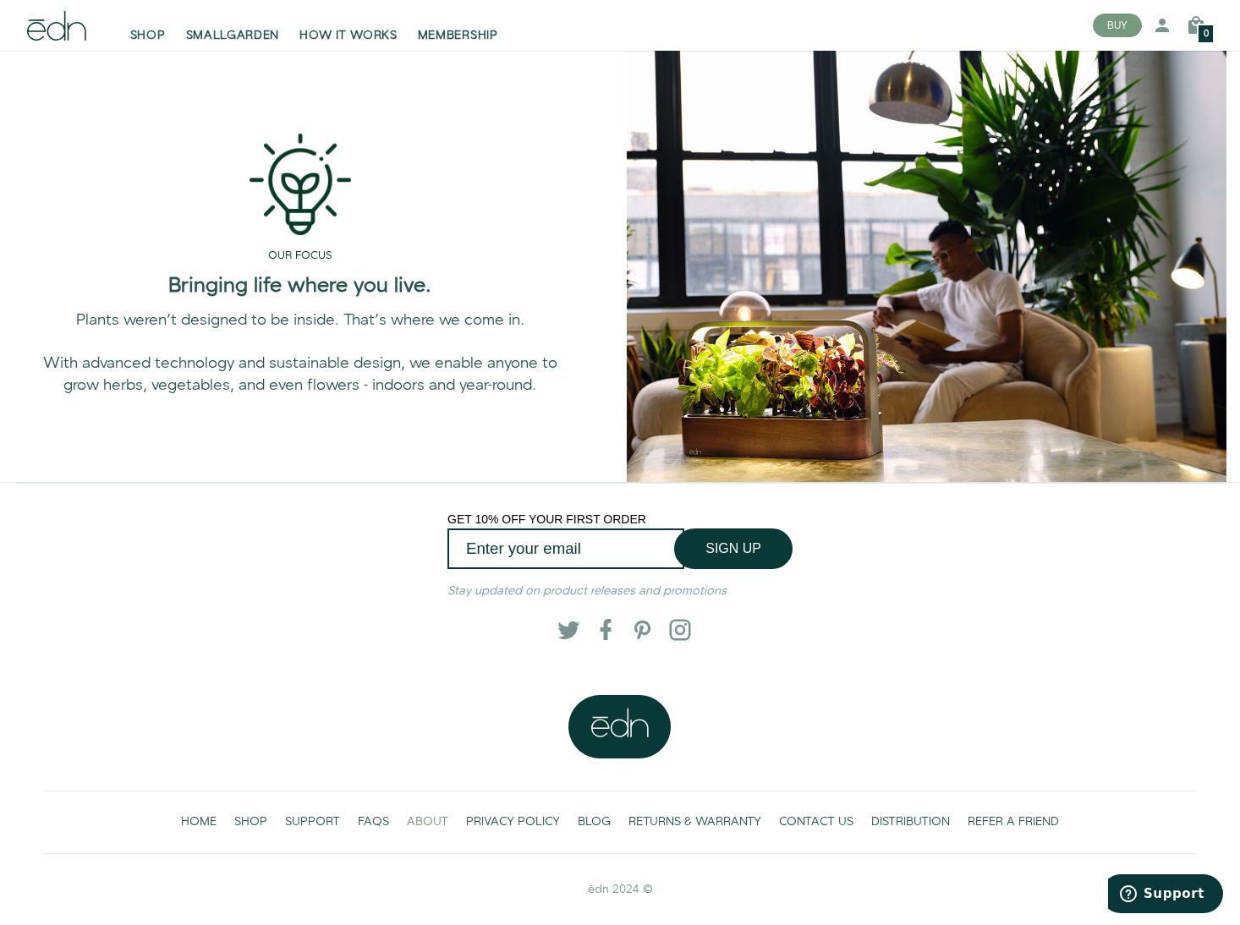
scroll to position [988, 0]
click at [372, 826] on span "FAQS" at bounding box center [373, 821] width 31 height 17
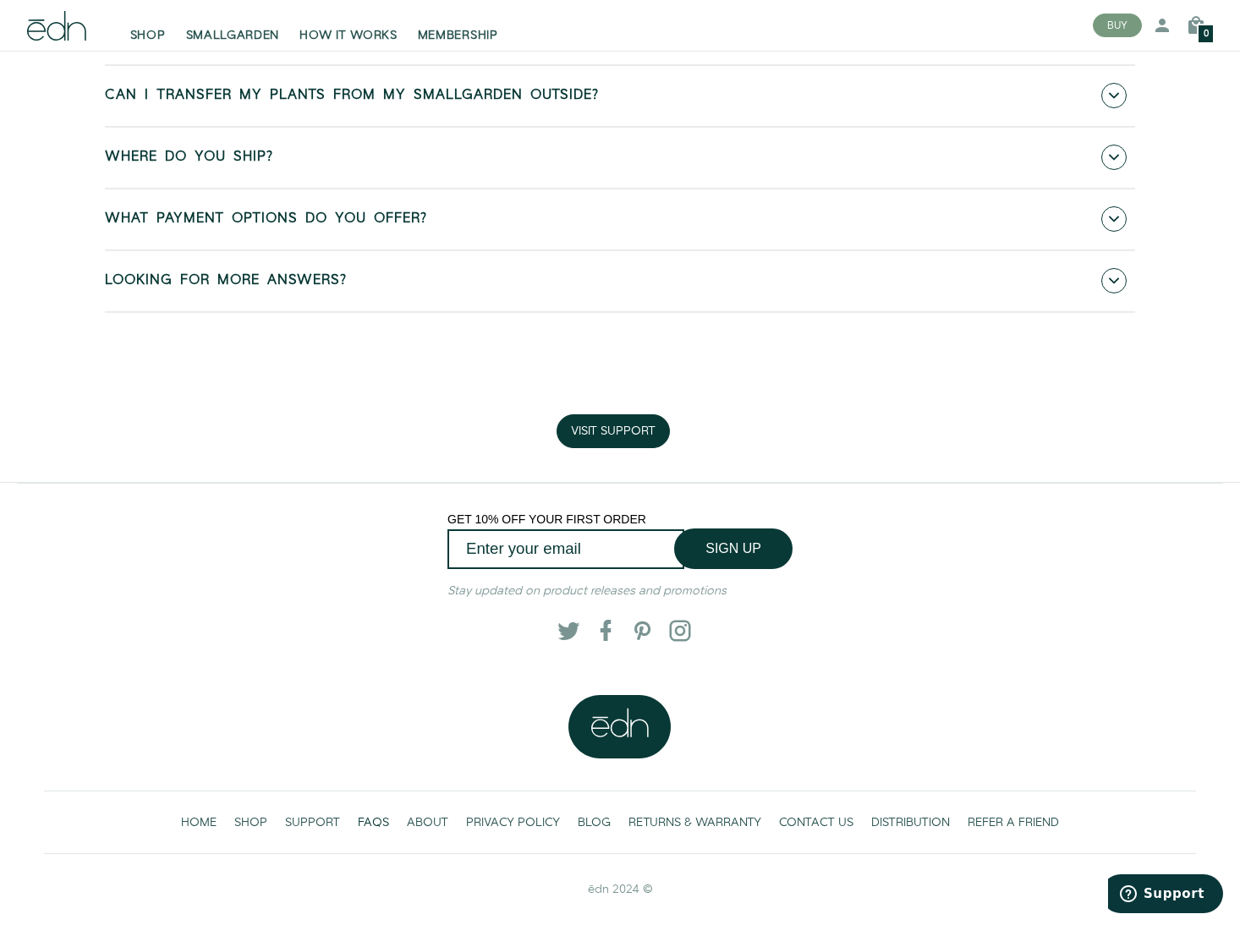
scroll to position [1097, 0]
click at [906, 816] on span "DISTRIBUTION" at bounding box center [910, 822] width 79 height 17
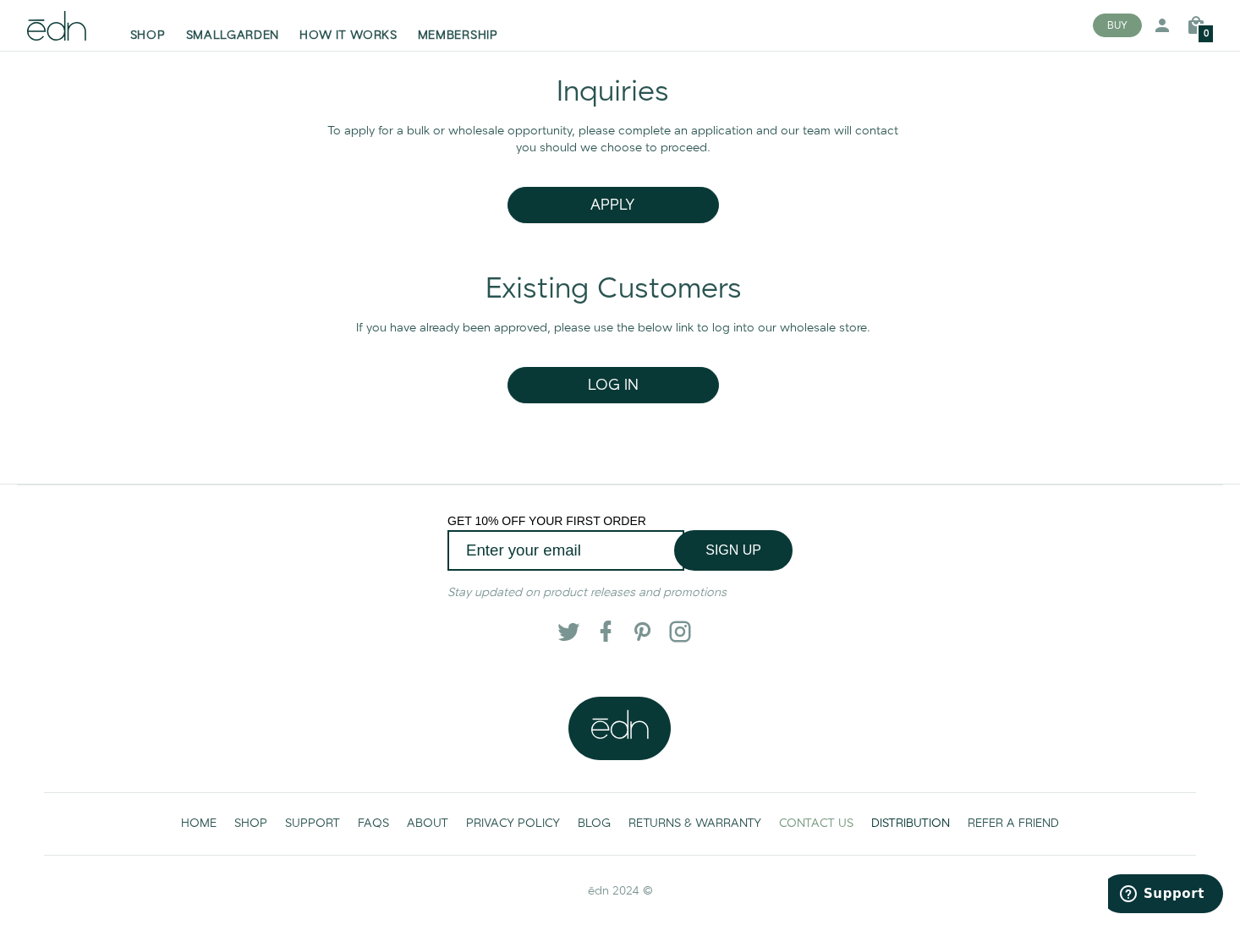
scroll to position [74, 0]
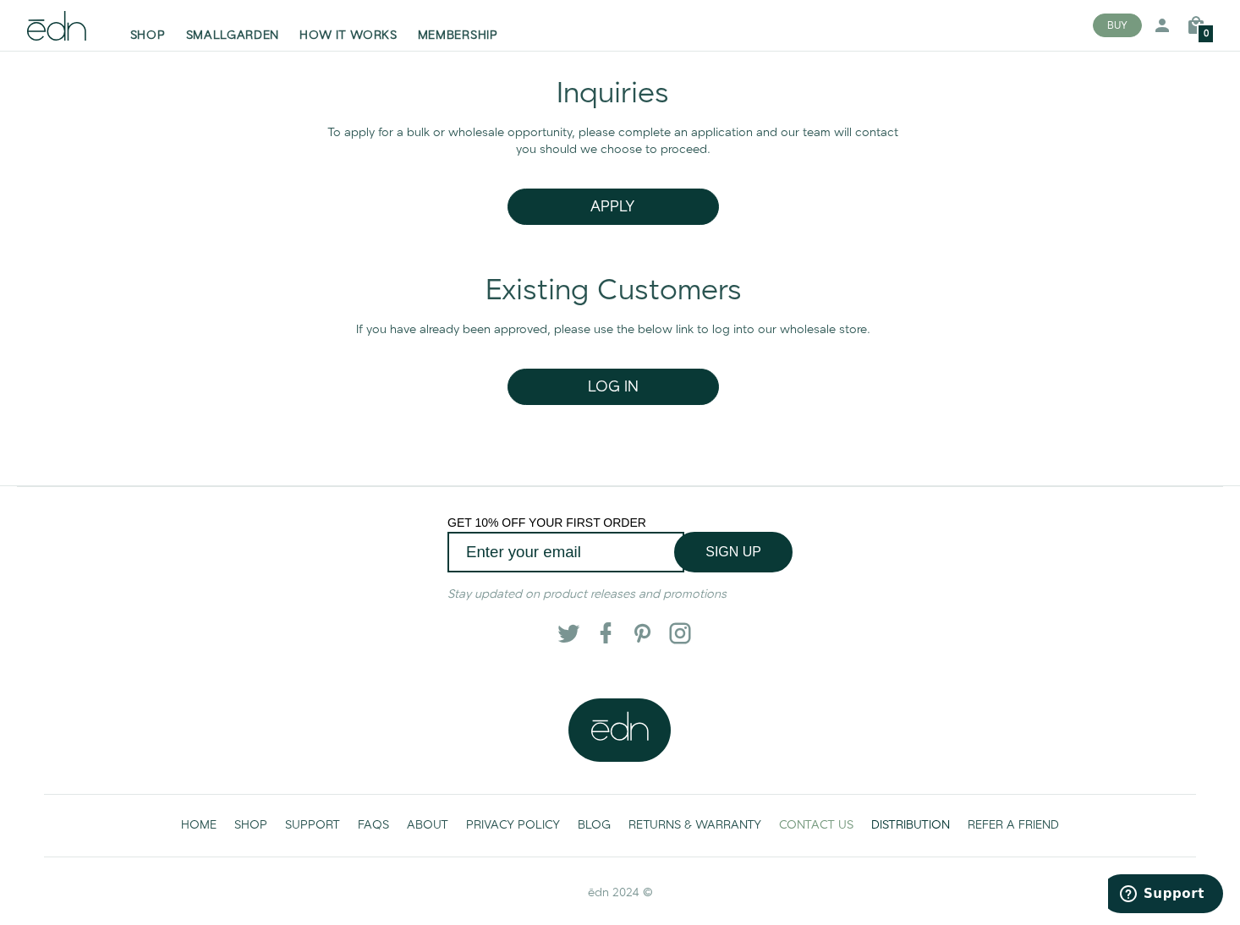
click at [835, 821] on span "CONTACT US" at bounding box center [816, 825] width 74 height 17
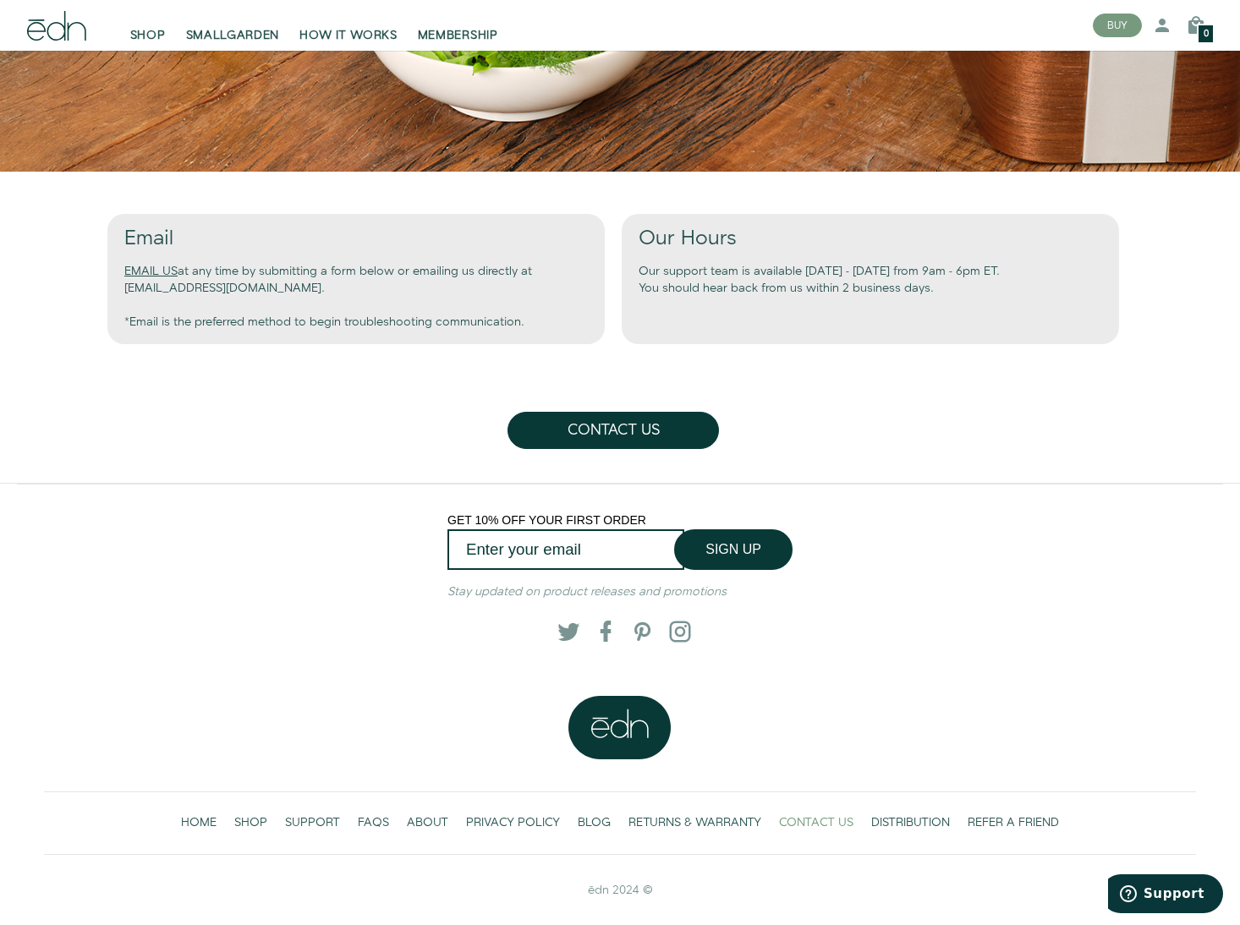
scroll to position [639, 0]
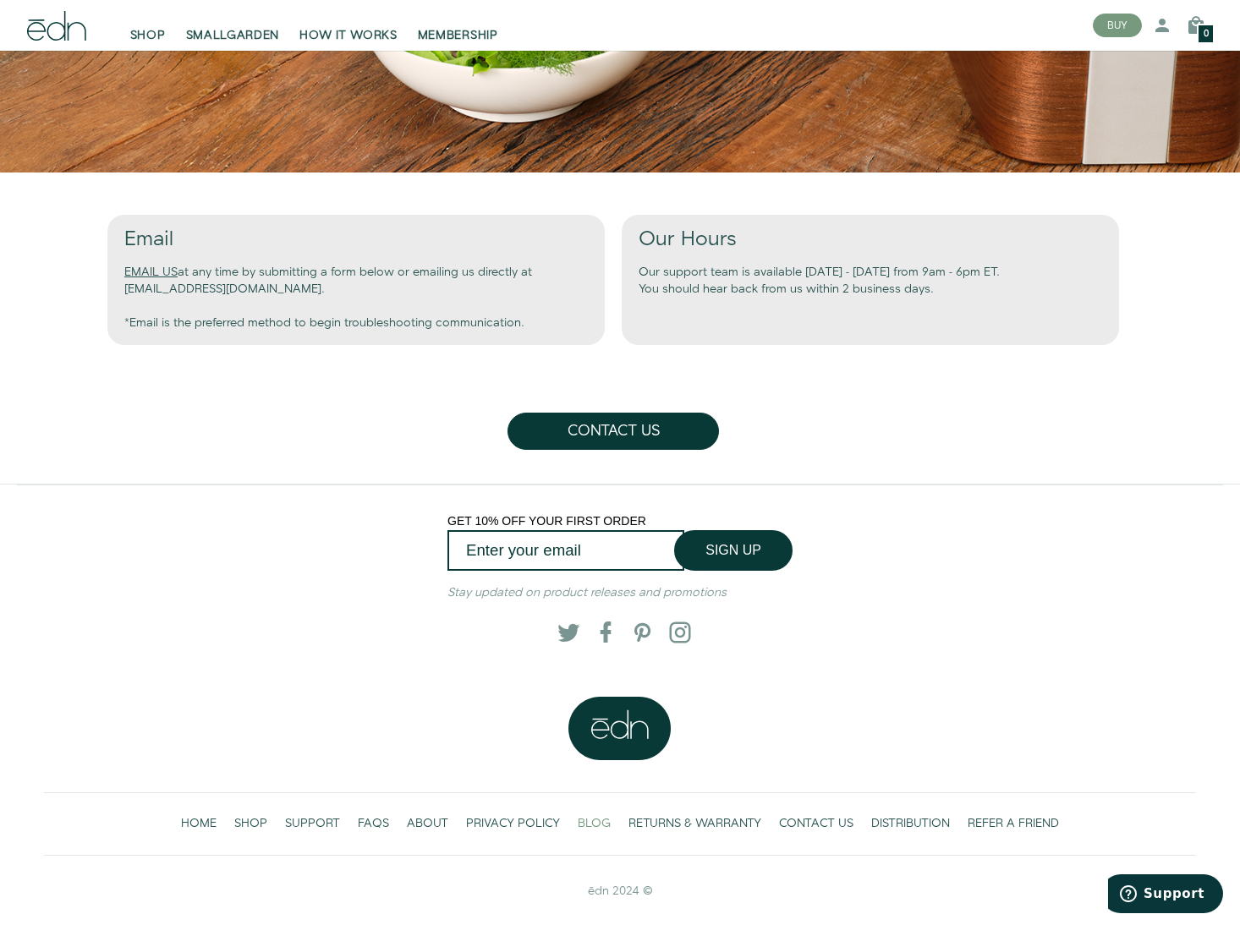
click at [596, 824] on span "BLOG" at bounding box center [594, 823] width 33 height 17
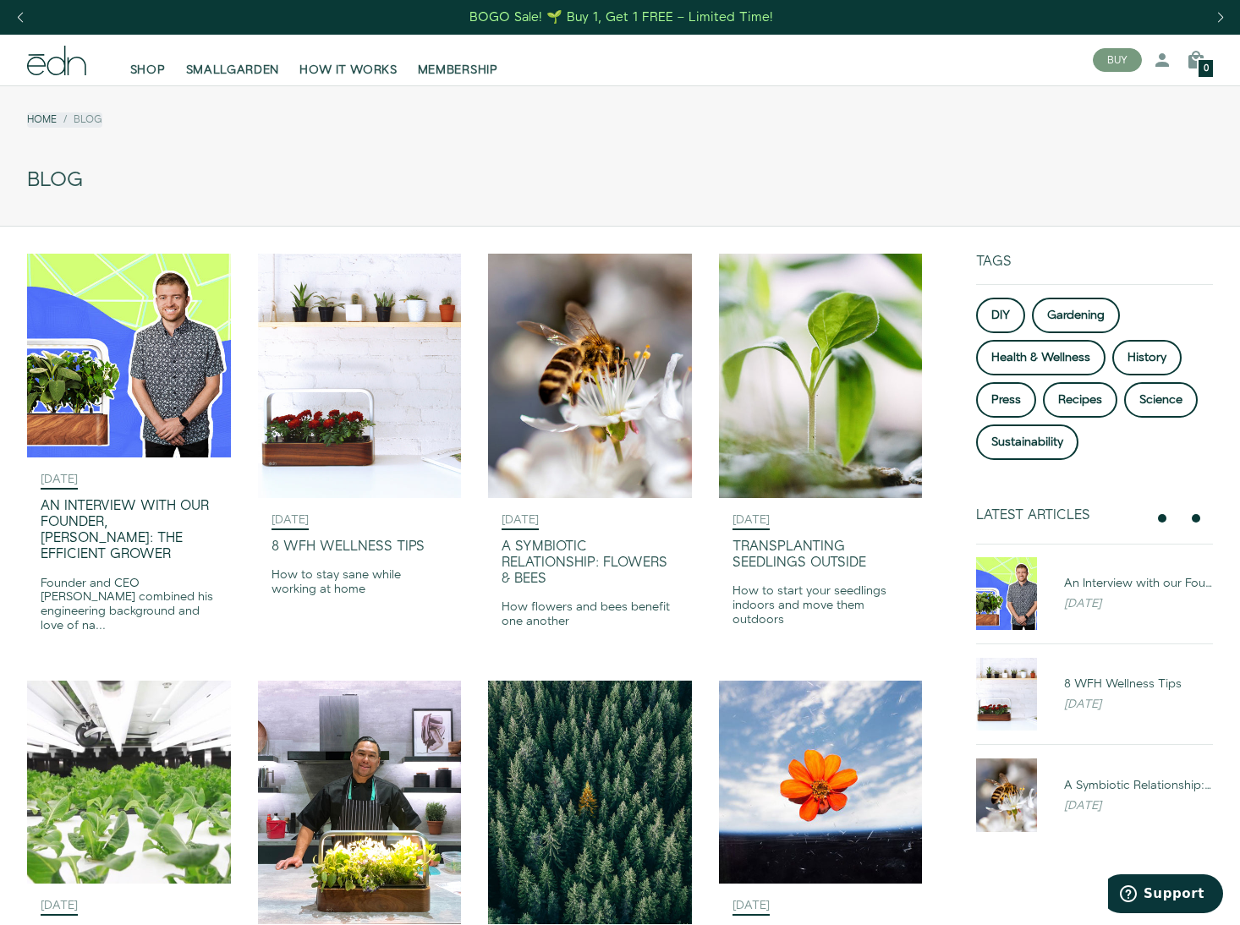
click at [120, 506] on div "An Interview with our Founder, [PERSON_NAME]: The Efficient Grower" at bounding box center [129, 530] width 177 height 65
